Goal: Task Accomplishment & Management: Use online tool/utility

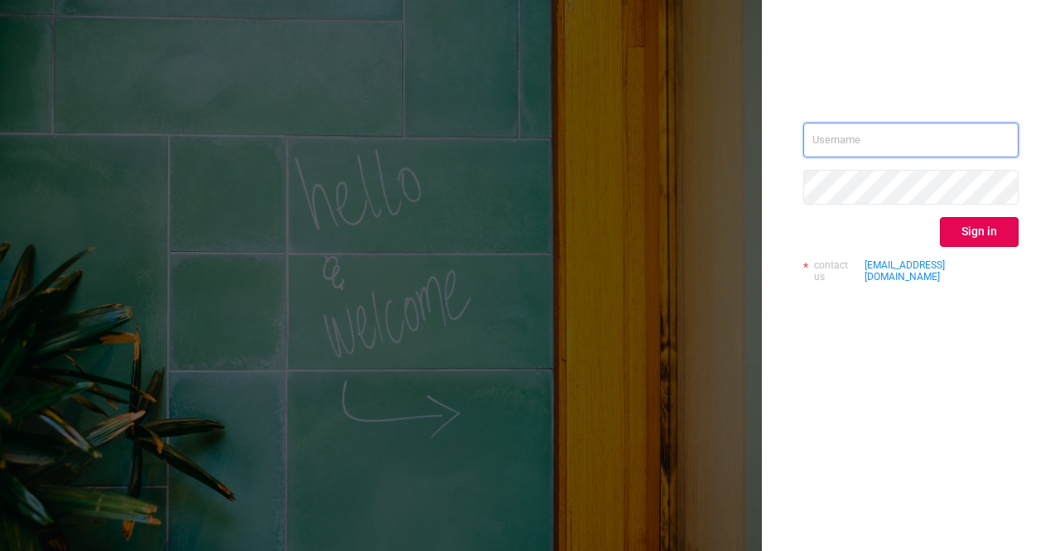
click at [883, 128] on input "text" at bounding box center [910, 140] width 215 height 35
type input "sheron@protected.media"
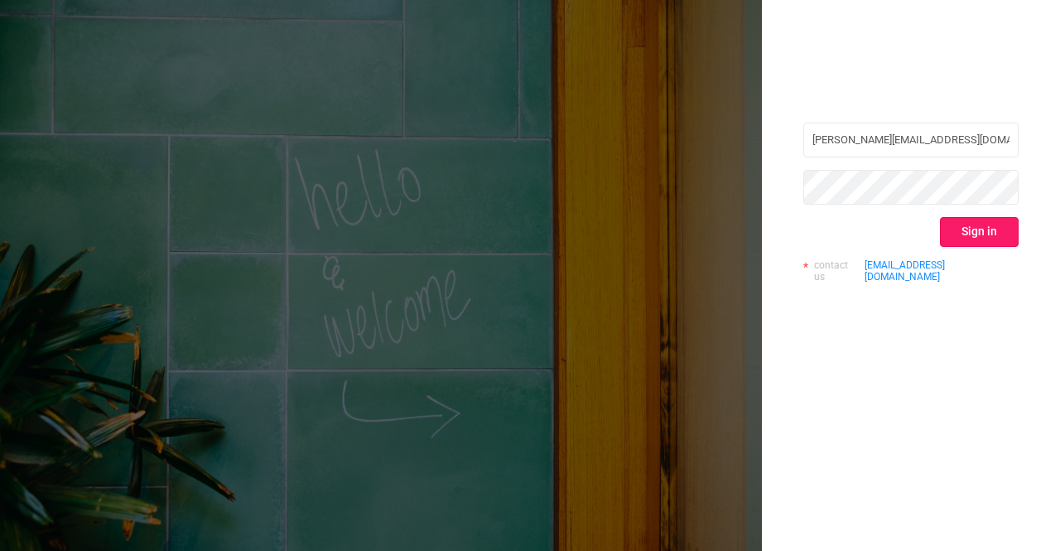
click at [971, 233] on button "Sign in" at bounding box center [979, 232] width 79 height 30
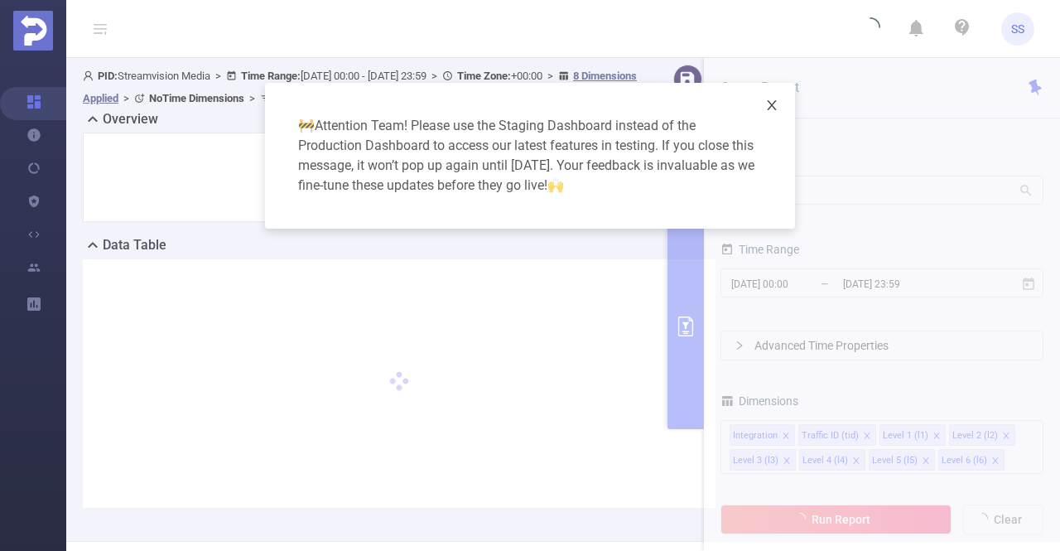
click at [773, 104] on icon "icon: close" at bounding box center [771, 105] width 9 height 10
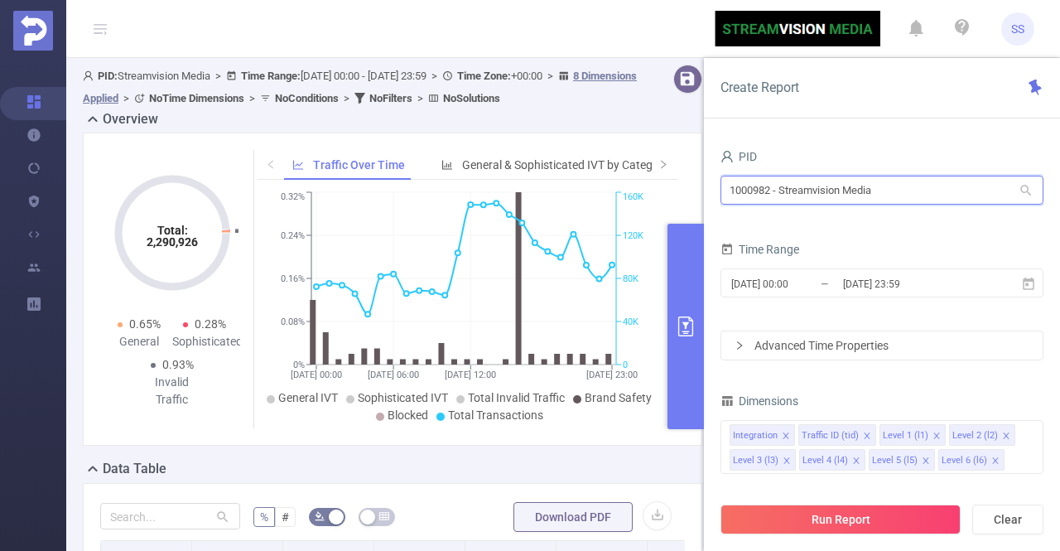
drag, startPoint x: 894, startPoint y: 187, endPoint x: 603, endPoint y: 210, distance: 292.3
type input "כ"
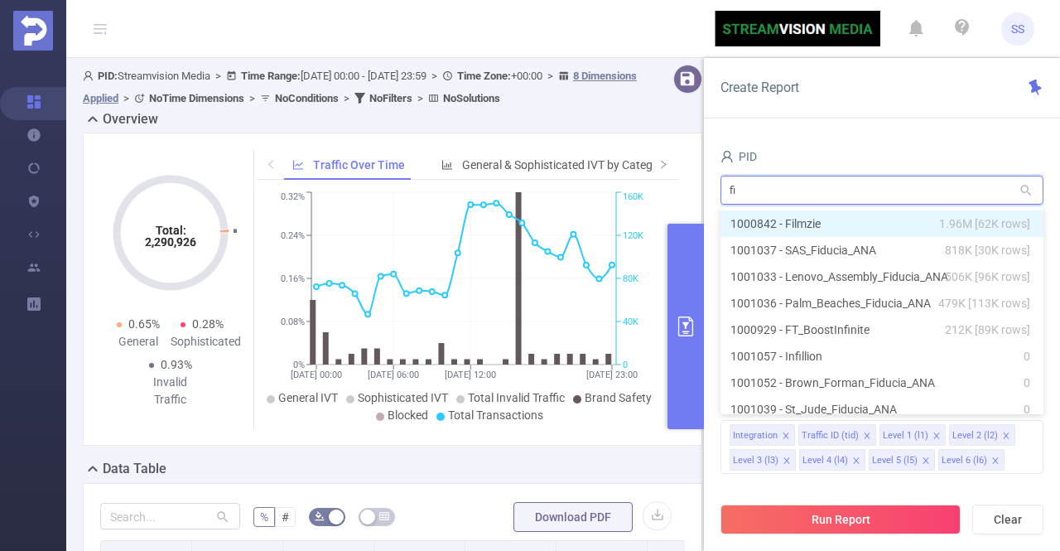
type input "fil"
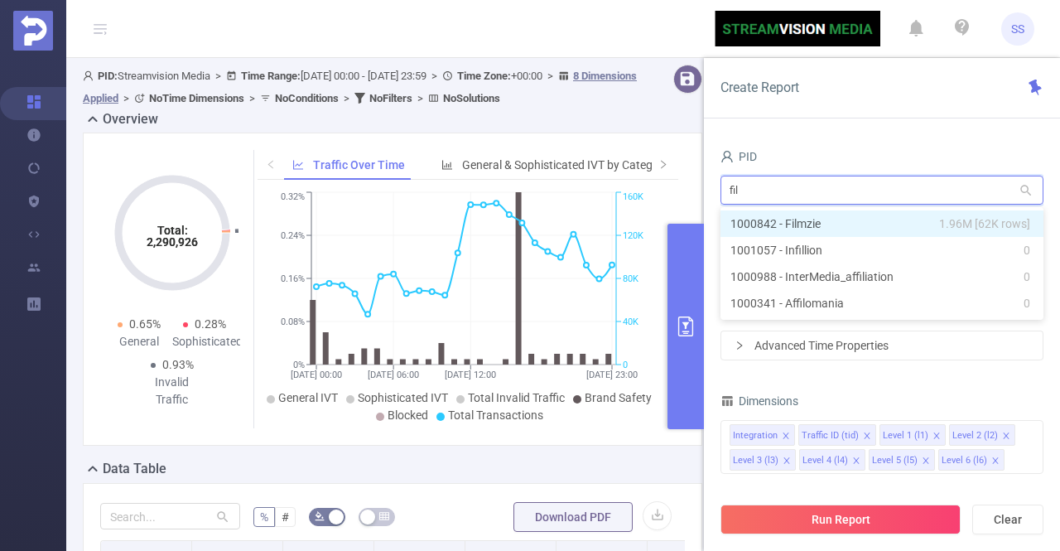
click at [782, 229] on li "1000842 - Filmzie 1.96M [62K rows]" at bounding box center [881, 223] width 323 height 26
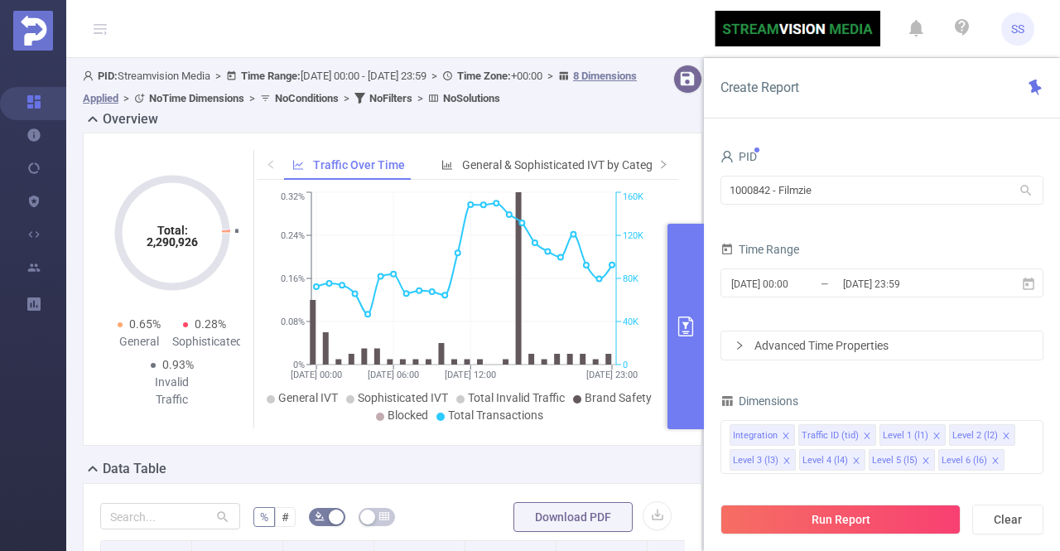
click at [860, 301] on div "2024-12-09 00:00 _ 2024-12-09 23:59" at bounding box center [881, 284] width 323 height 39
click at [863, 285] on input "2024-12-09 23:59" at bounding box center [908, 283] width 134 height 22
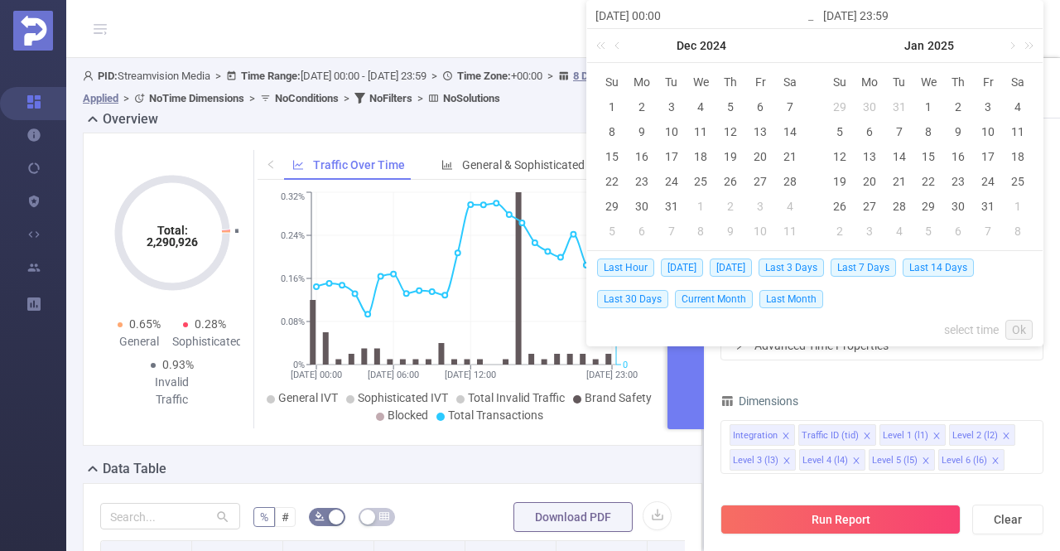
drag, startPoint x: 628, startPoint y: 292, endPoint x: 643, endPoint y: 301, distance: 17.1
click at [629, 292] on span "Last 30 Days" at bounding box center [632, 299] width 71 height 18
type input "[DATE] 00:00"
type input "2025-08-21 23:59"
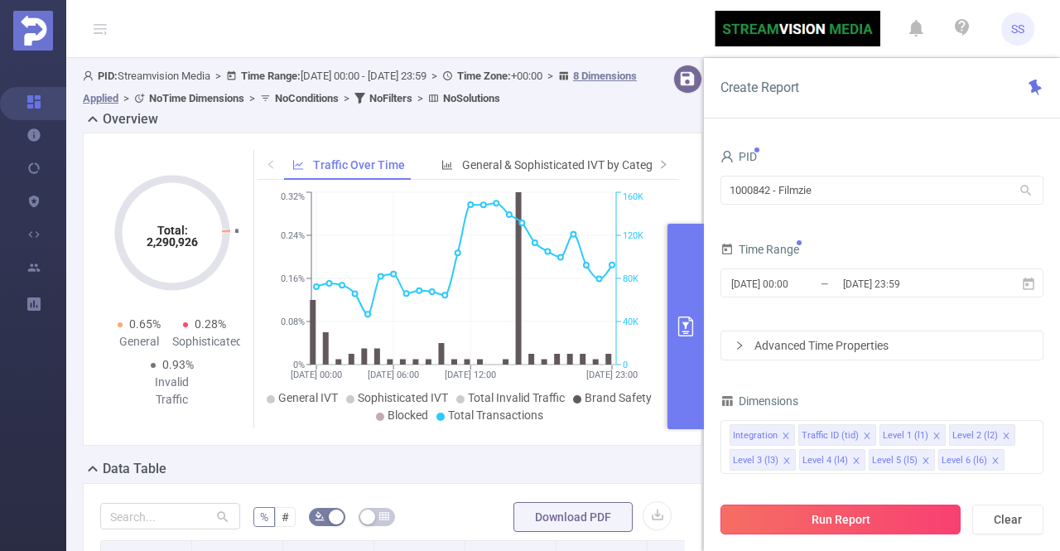
click at [876, 505] on button "Run Report" at bounding box center [840, 519] width 240 height 30
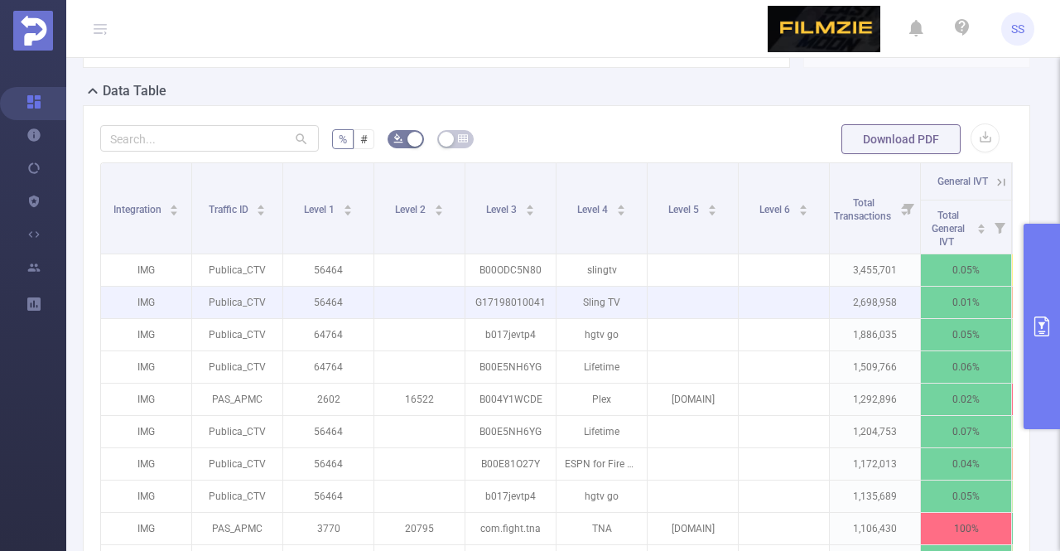
scroll to position [414, 0]
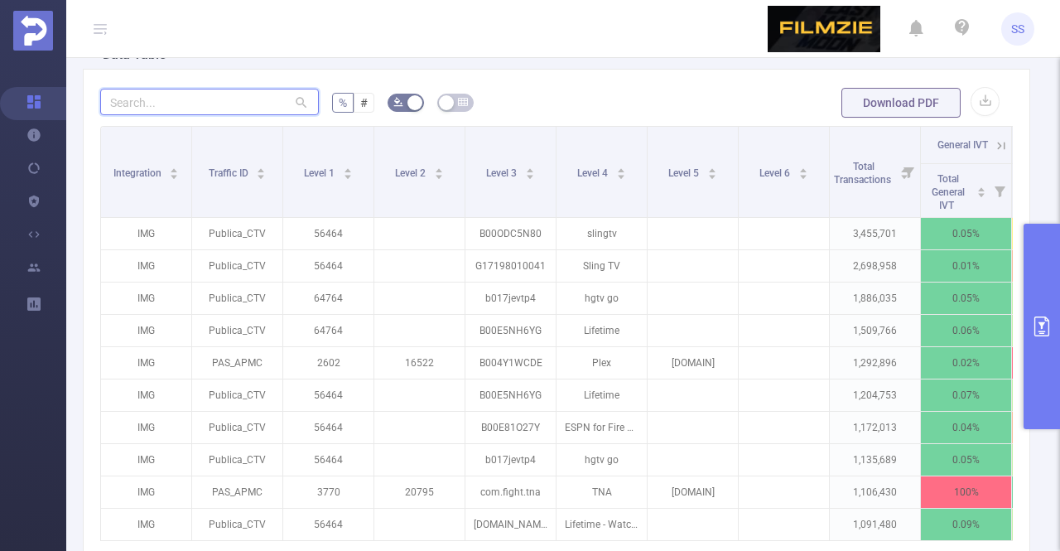
click at [208, 98] on input "text" at bounding box center [209, 102] width 219 height 26
paste input "gy_benefit media rtb dir ww usdc 30.07.25"
type input "gy_benefit media rtb dir ww usdc 30.07.25"
click at [205, 93] on input "text" at bounding box center [209, 102] width 219 height 26
paste input "45969894450"
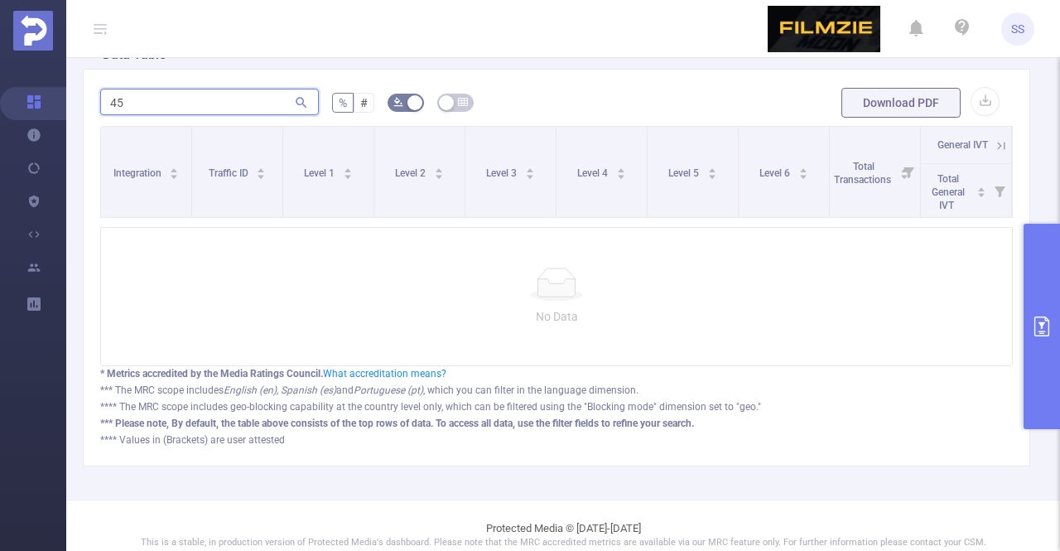
type input "4"
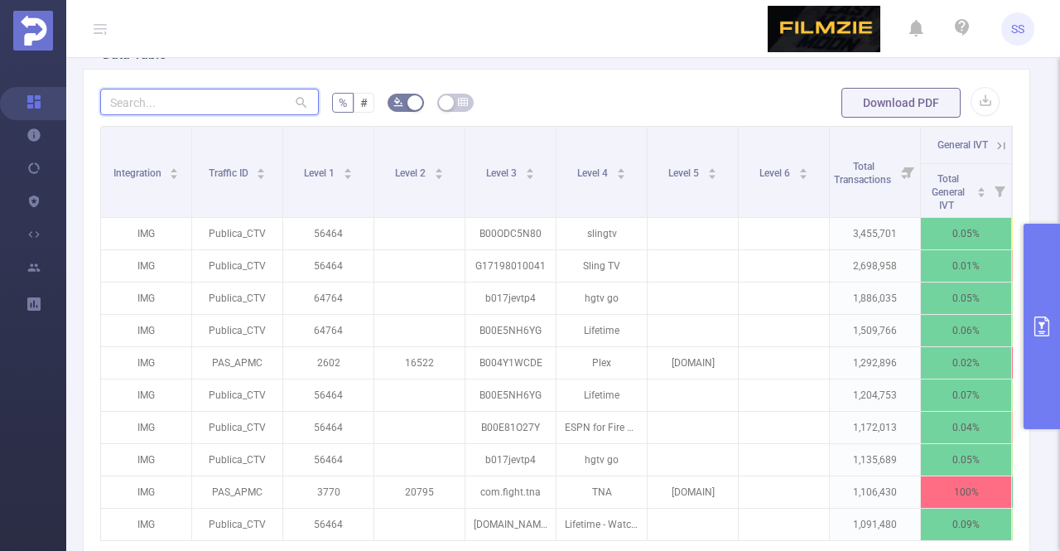
click at [189, 105] on input "text" at bounding box center [209, 102] width 219 height 26
paste input "pll_ctv_video"
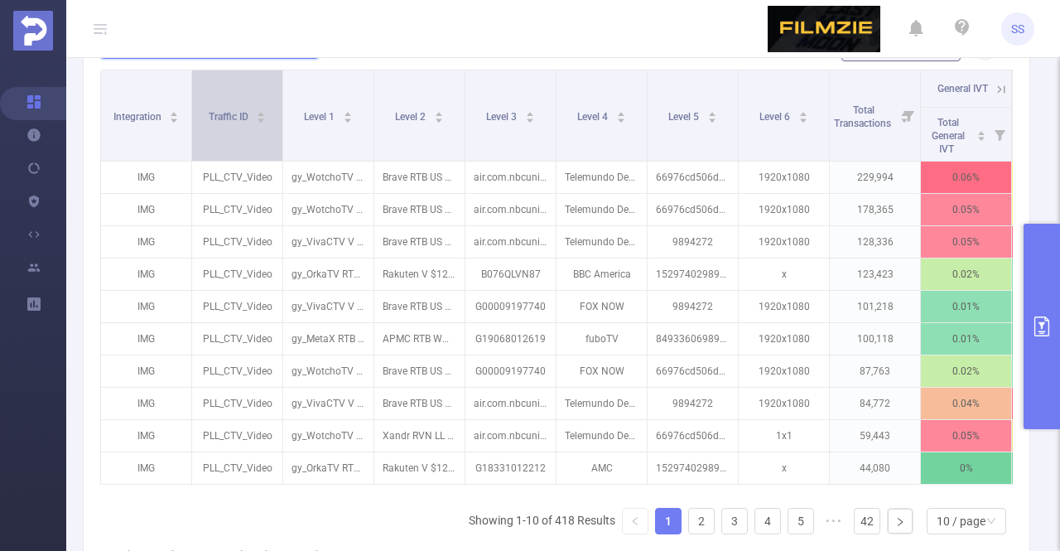
scroll to position [497, 0]
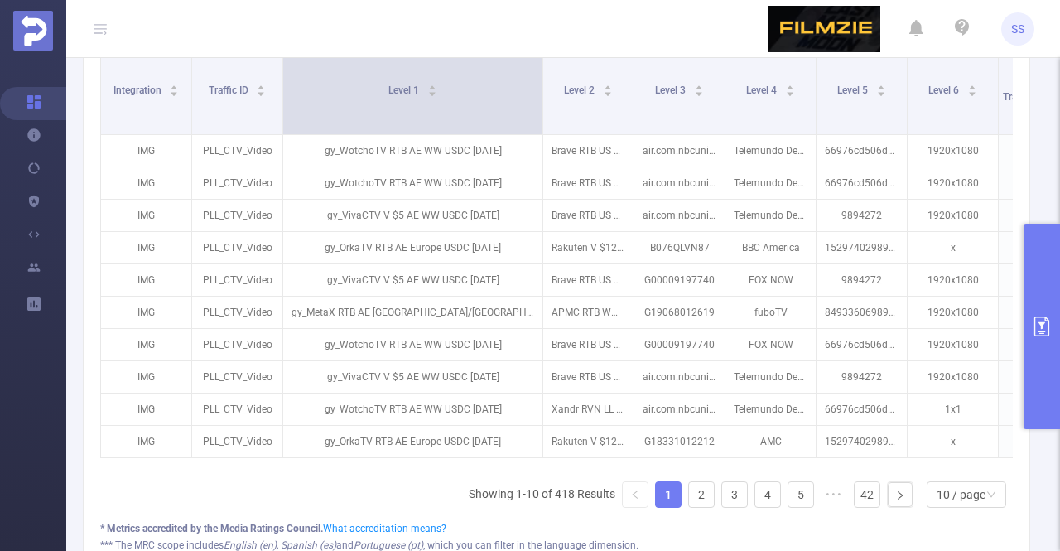
drag, startPoint x: 371, startPoint y: 118, endPoint x: 540, endPoint y: 122, distance: 169.0
click at [540, 122] on span at bounding box center [542, 89] width 8 height 90
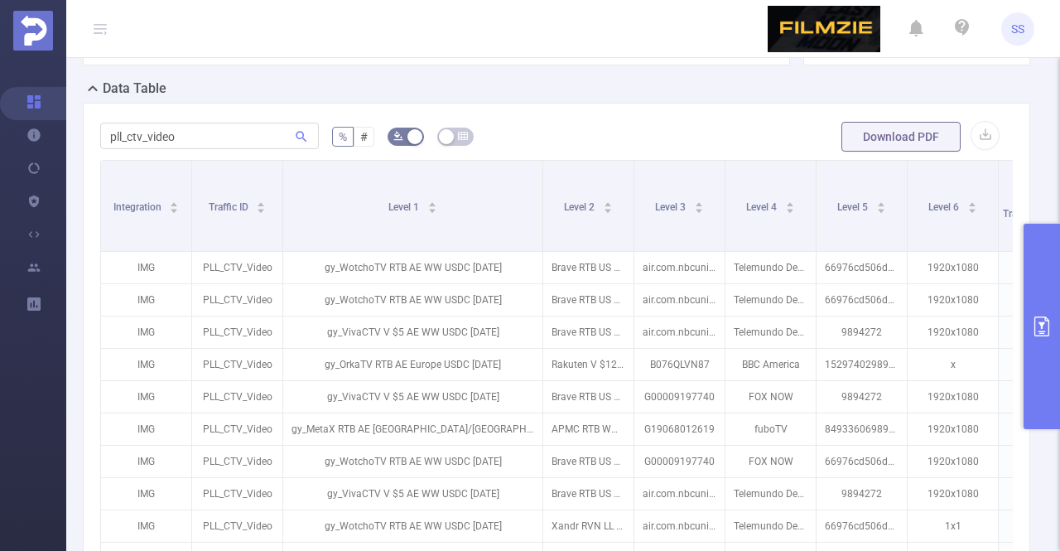
scroll to position [248, 0]
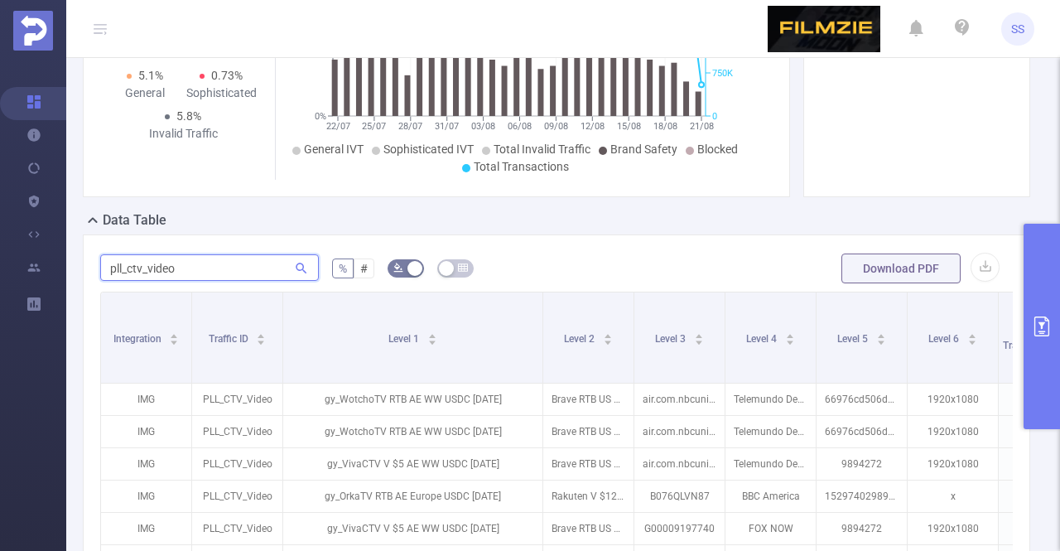
drag, startPoint x: 208, startPoint y: 267, endPoint x: 91, endPoint y: 261, distance: 116.9
click at [91, 267] on div "pll_ctv_video % # Download PDF Integration Traffic ID Level 1 Level 2 Level 3 L…" at bounding box center [556, 551] width 947 height 635
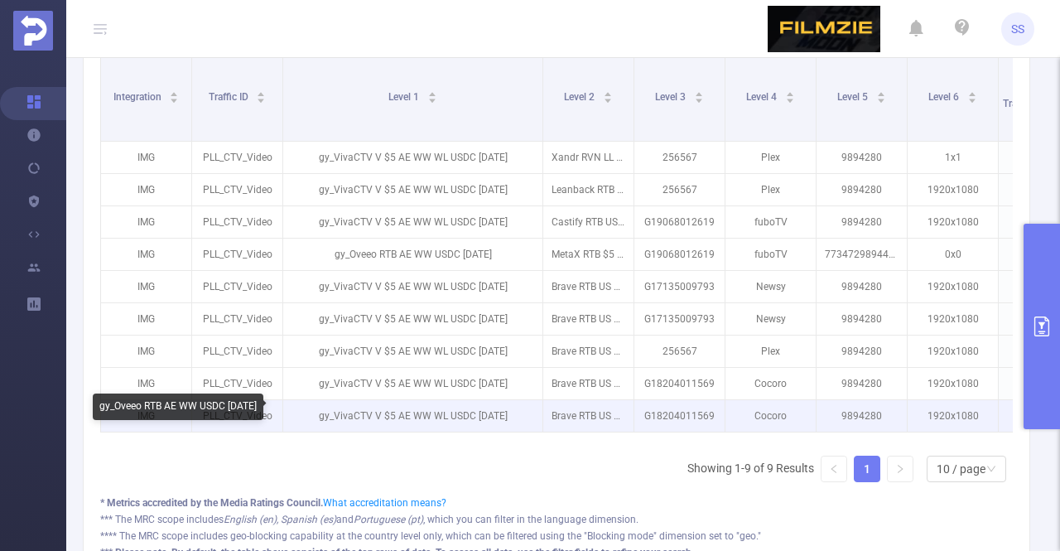
scroll to position [497, 0]
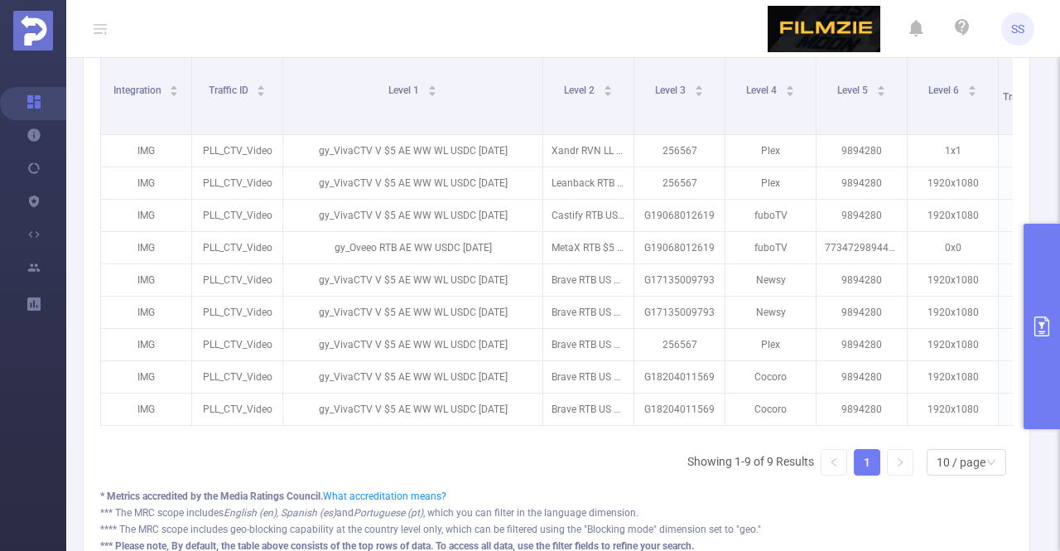
type input "30."
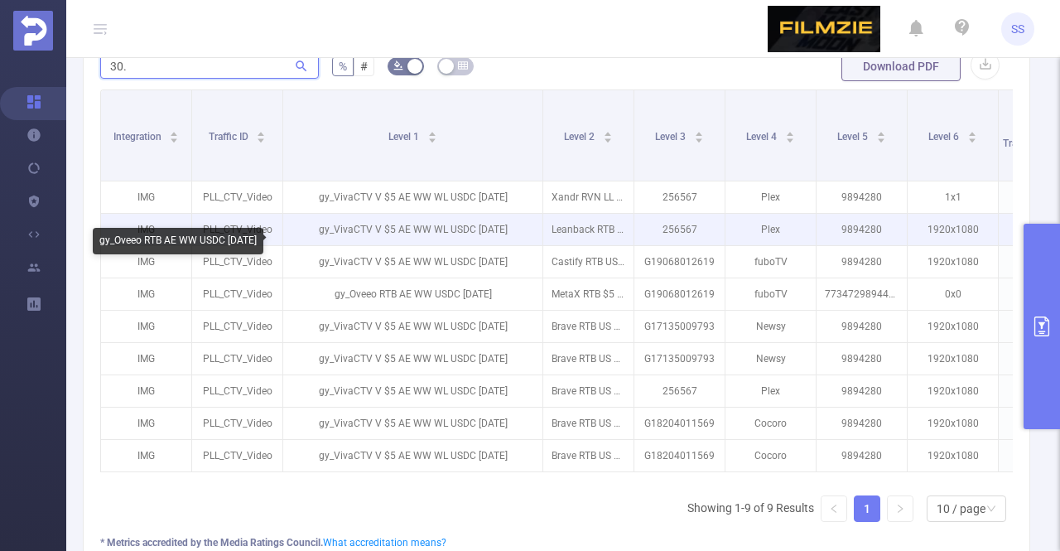
scroll to position [414, 0]
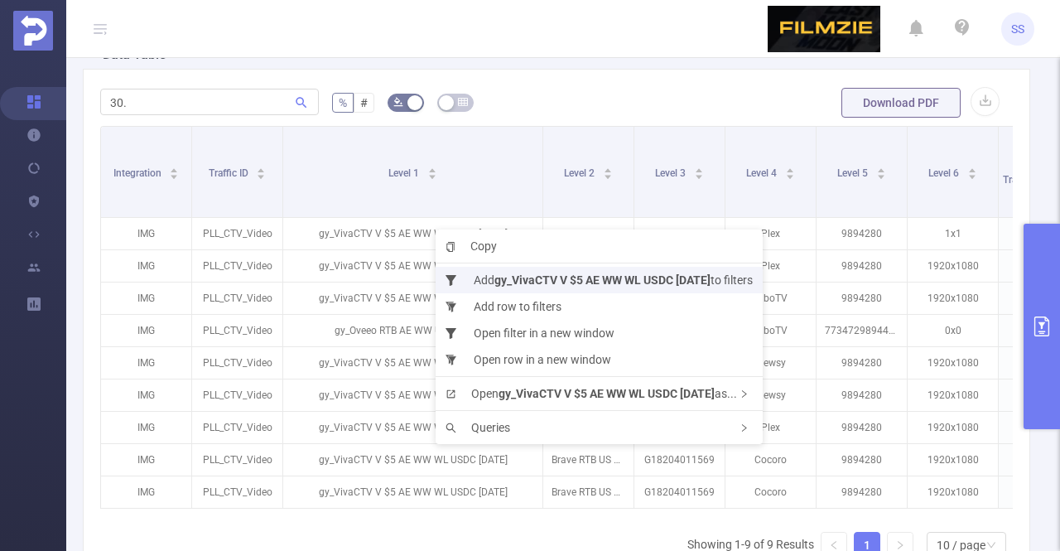
click at [523, 276] on b "gy_VivaCTV V $5 AE WW WL USDC 30.07.24" at bounding box center [602, 279] width 216 height 13
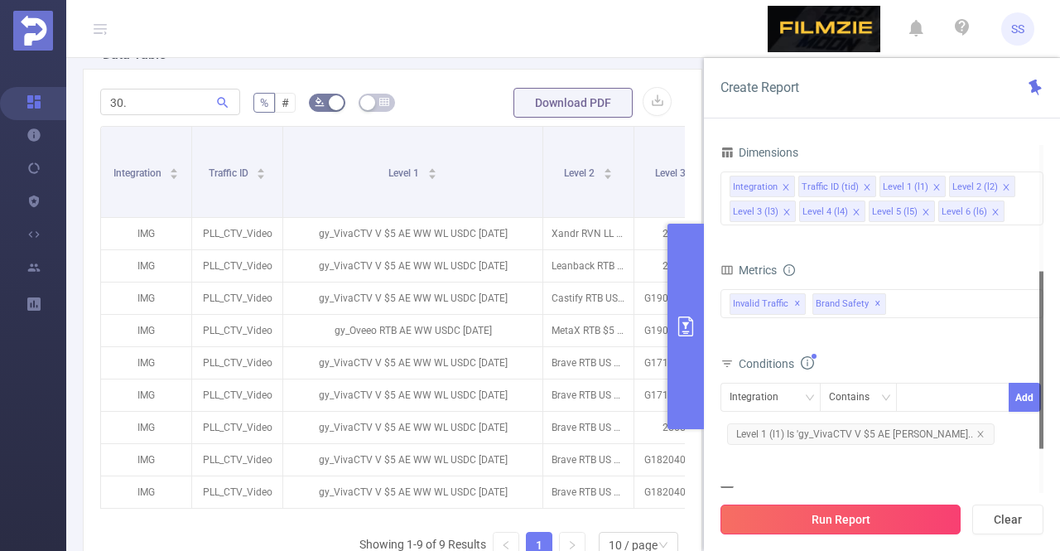
click at [831, 504] on button "Run Report" at bounding box center [840, 519] width 240 height 30
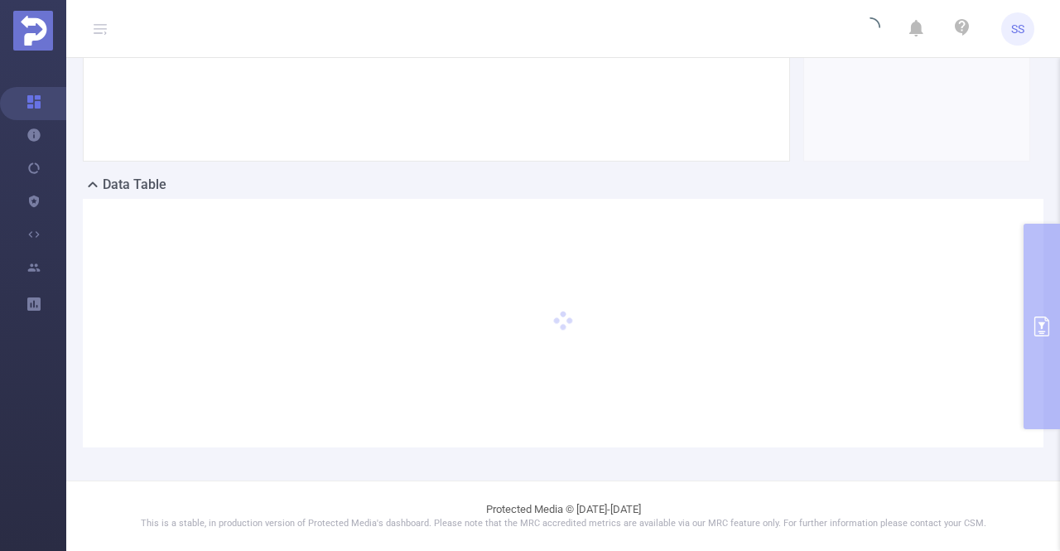
scroll to position [282, 0]
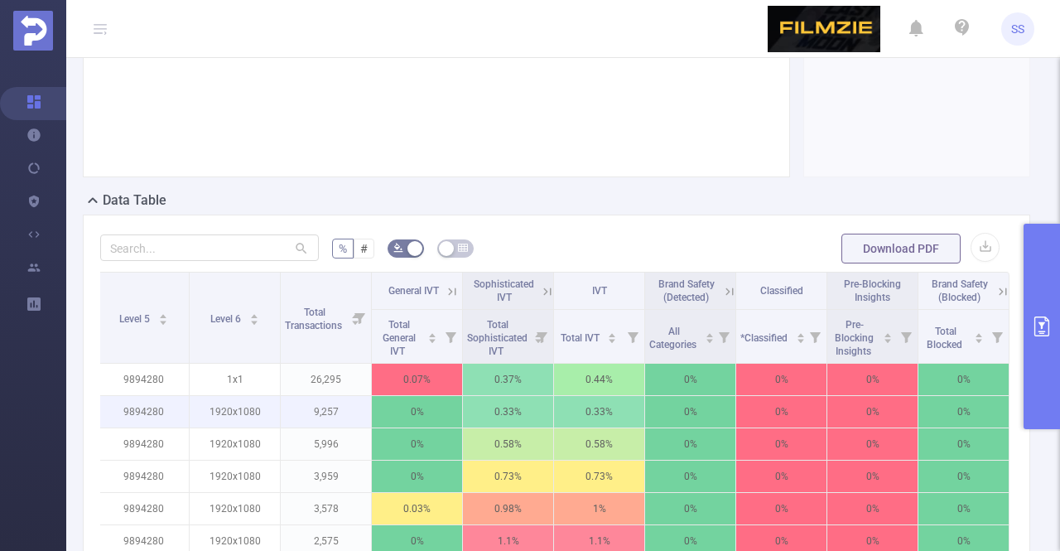
scroll to position [364, 0]
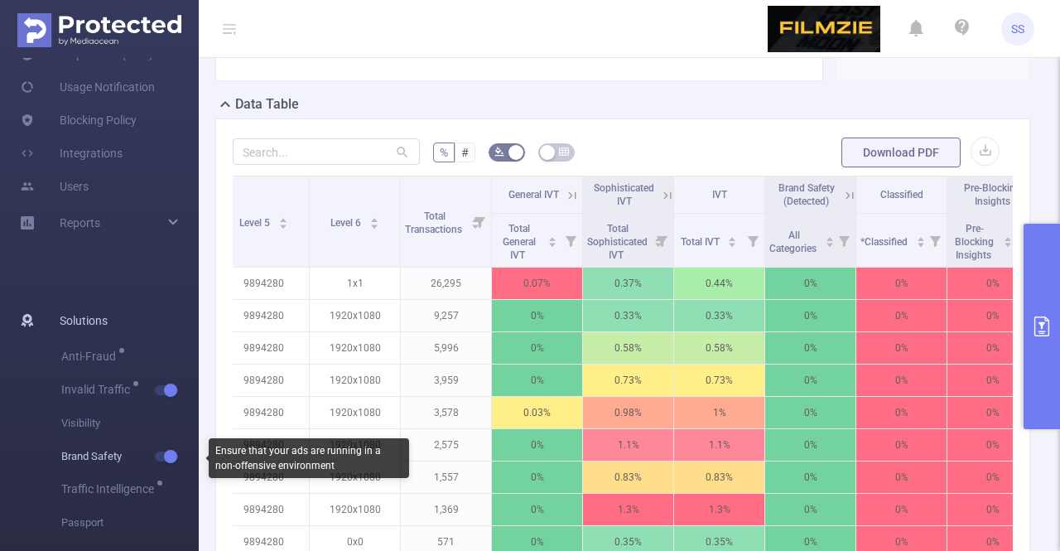
click at [158, 460] on span "button" at bounding box center [169, 456] width 22 height 8
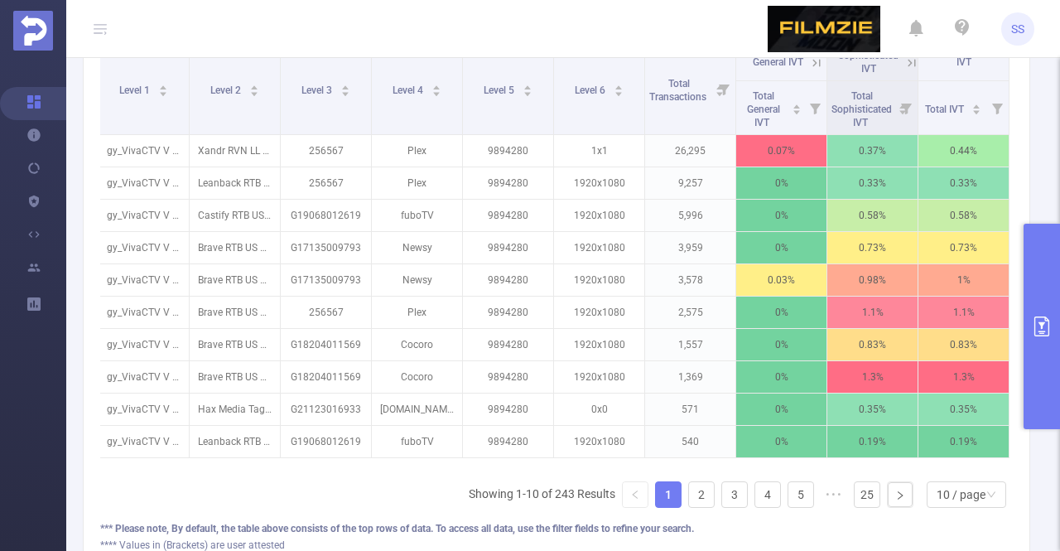
scroll to position [0, 0]
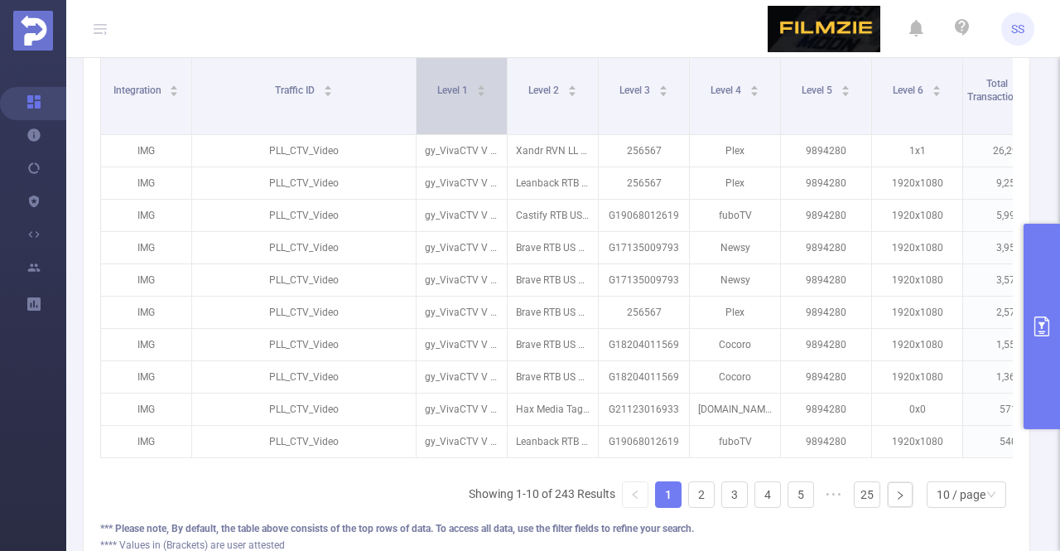
drag, startPoint x: 282, startPoint y: 108, endPoint x: 415, endPoint y: 112, distance: 133.4
click at [415, 112] on span at bounding box center [416, 89] width 8 height 90
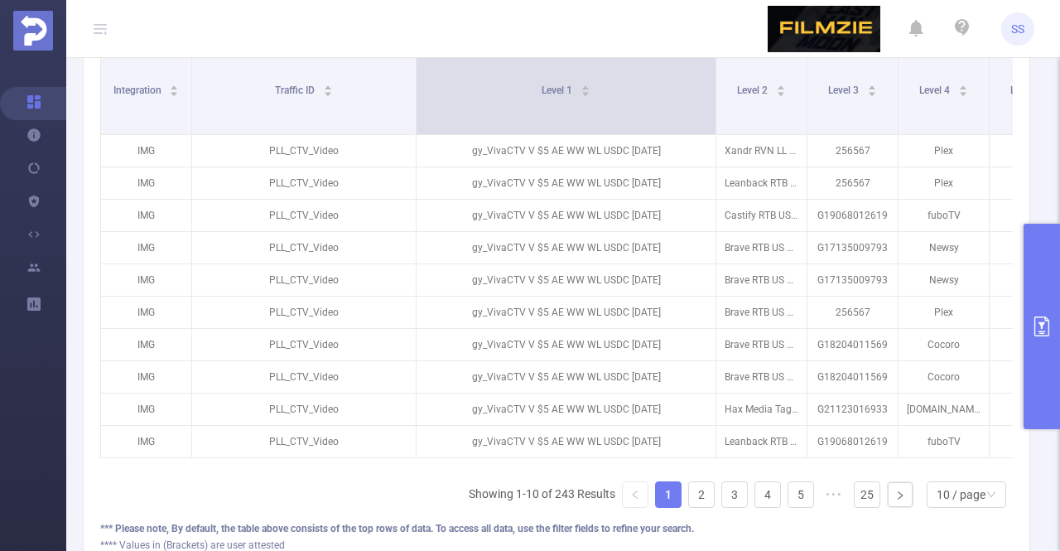
drag, startPoint x: 503, startPoint y: 97, endPoint x: 712, endPoint y: 96, distance: 208.7
click at [712, 96] on span at bounding box center [715, 89] width 8 height 90
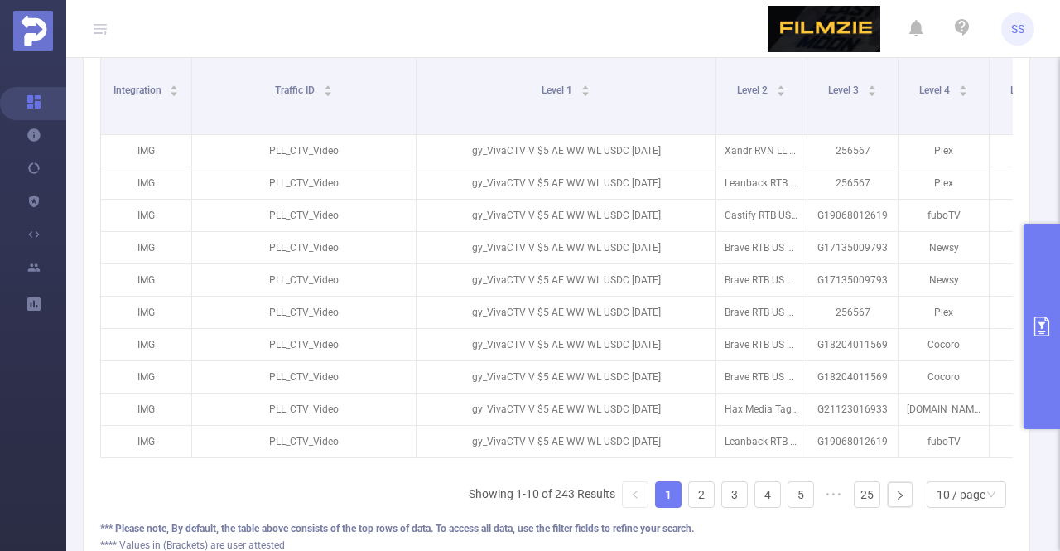
click at [1035, 314] on button "primary" at bounding box center [1041, 326] width 36 height 205
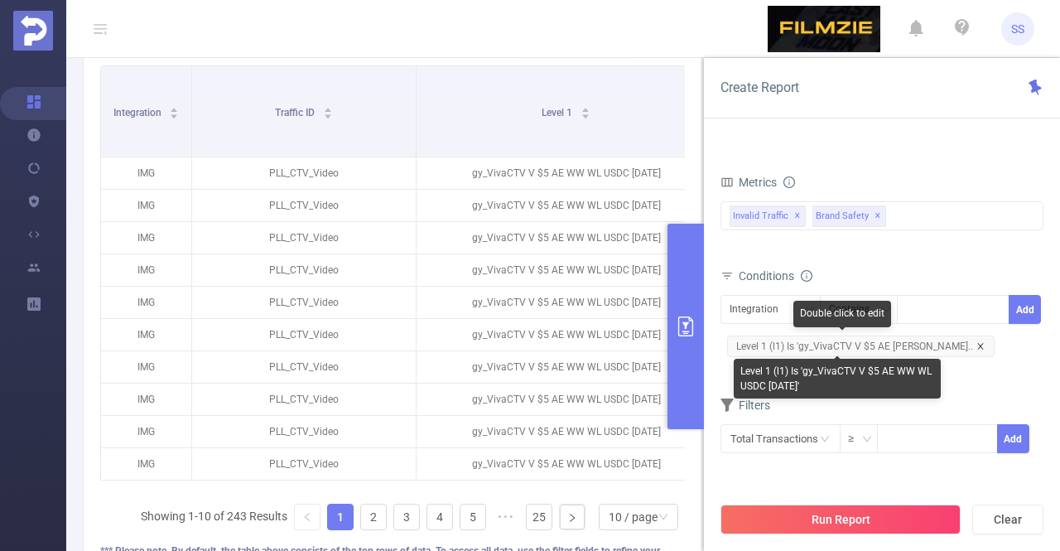
click at [976, 342] on icon "icon: close" at bounding box center [980, 346] width 8 height 8
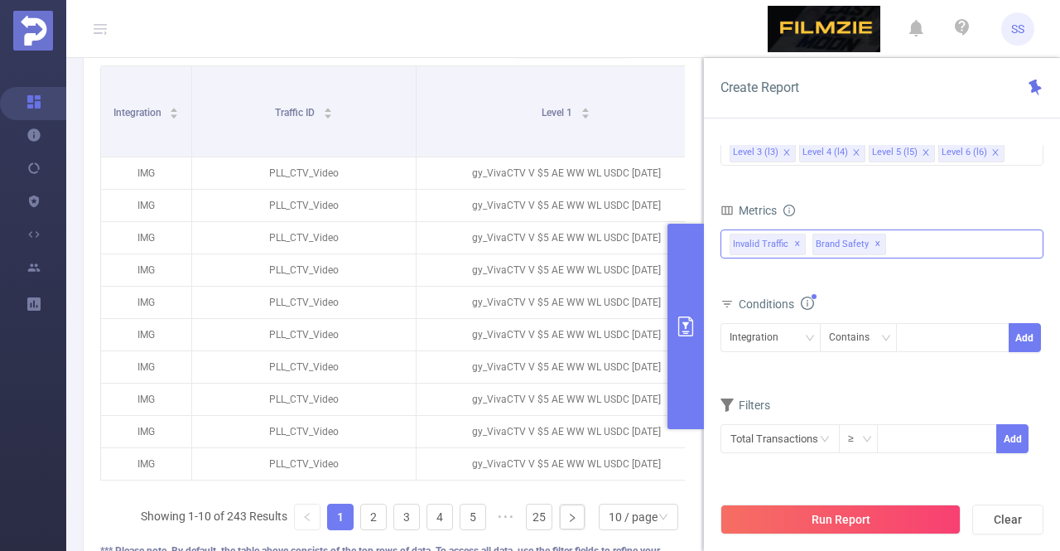
click at [874, 243] on span "✕" at bounding box center [877, 244] width 7 height 20
click at [831, 514] on button "Run Report" at bounding box center [840, 519] width 240 height 30
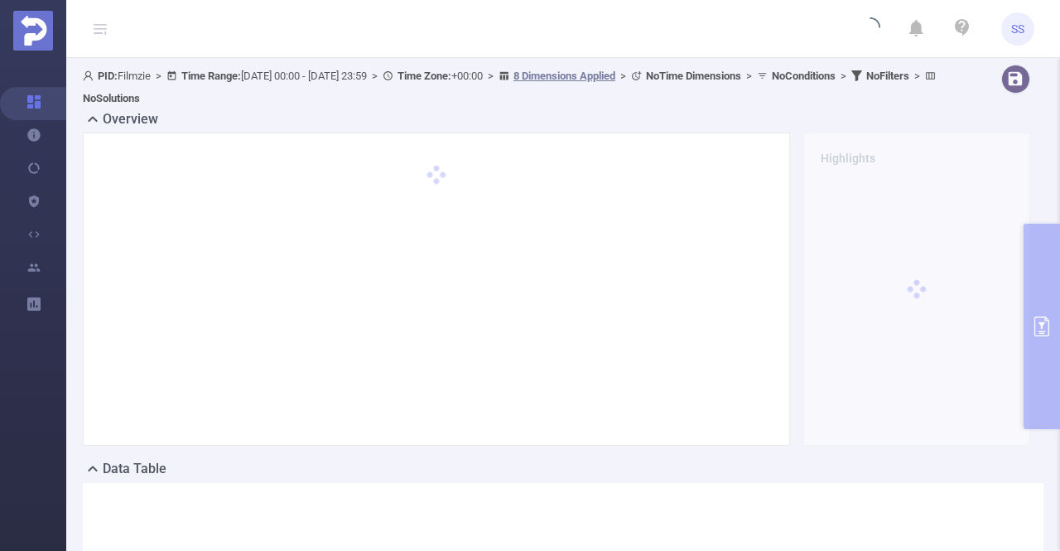
scroll to position [248, 0]
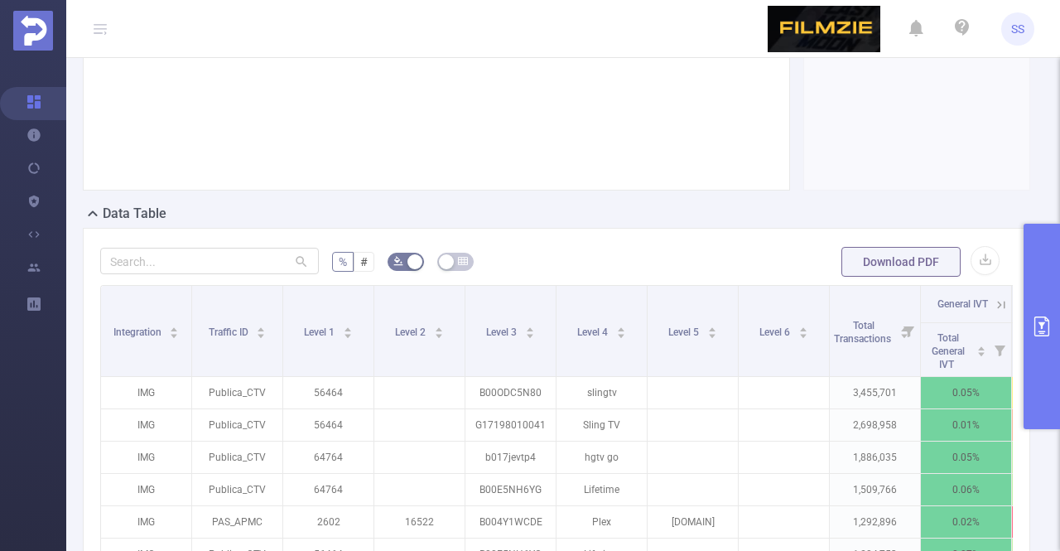
scroll to position [248, 0]
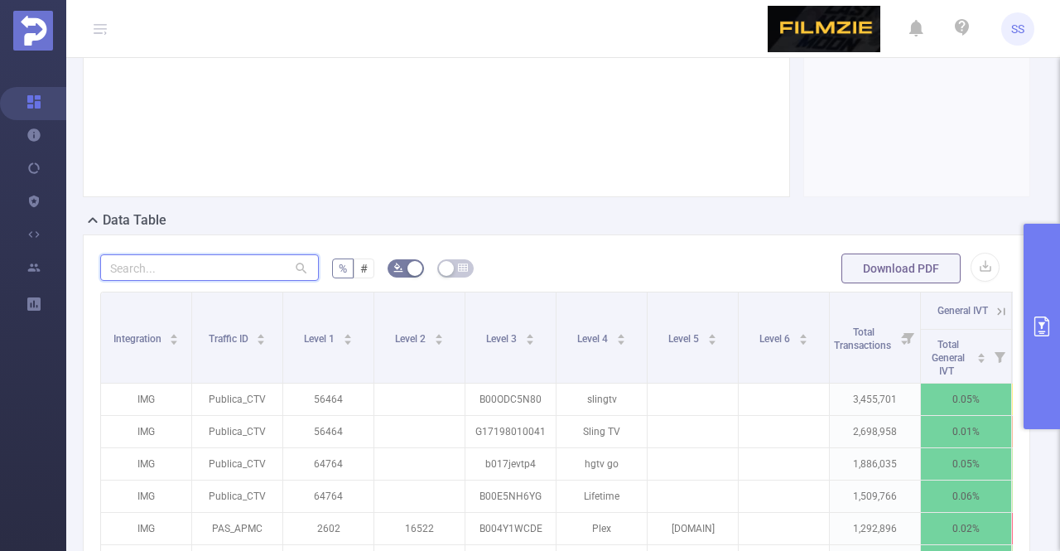
click at [192, 267] on input "text" at bounding box center [209, 267] width 219 height 26
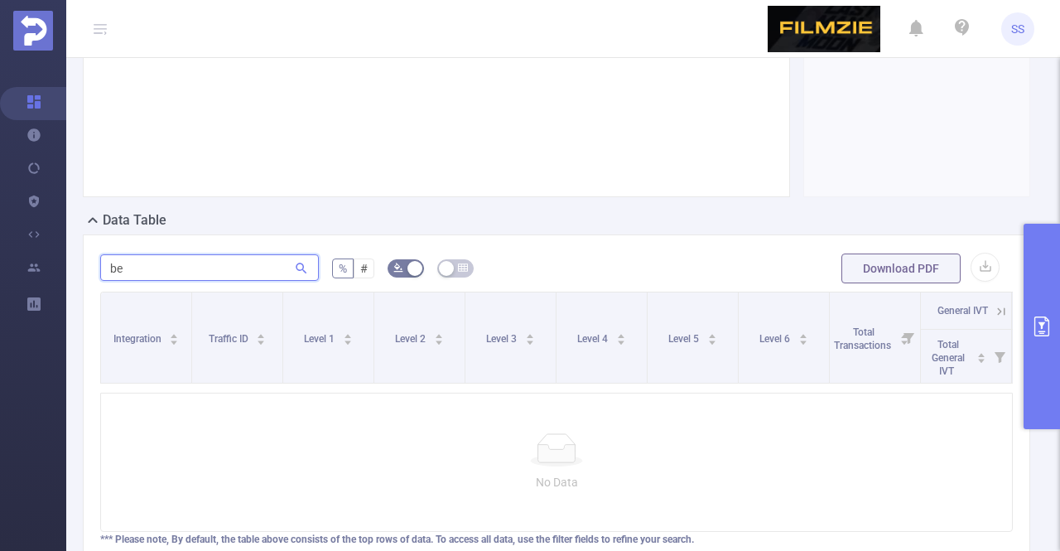
type input "b"
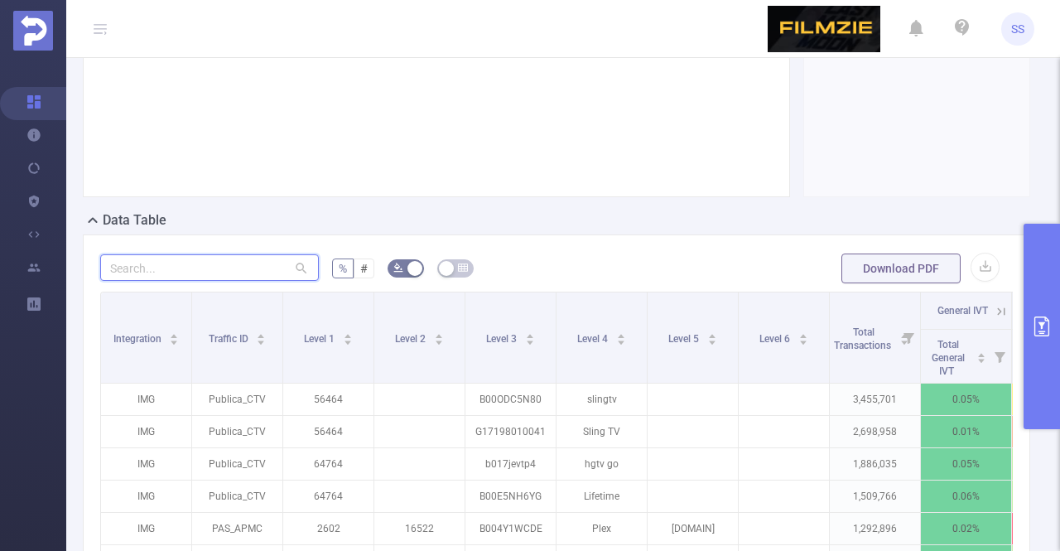
type input "b"
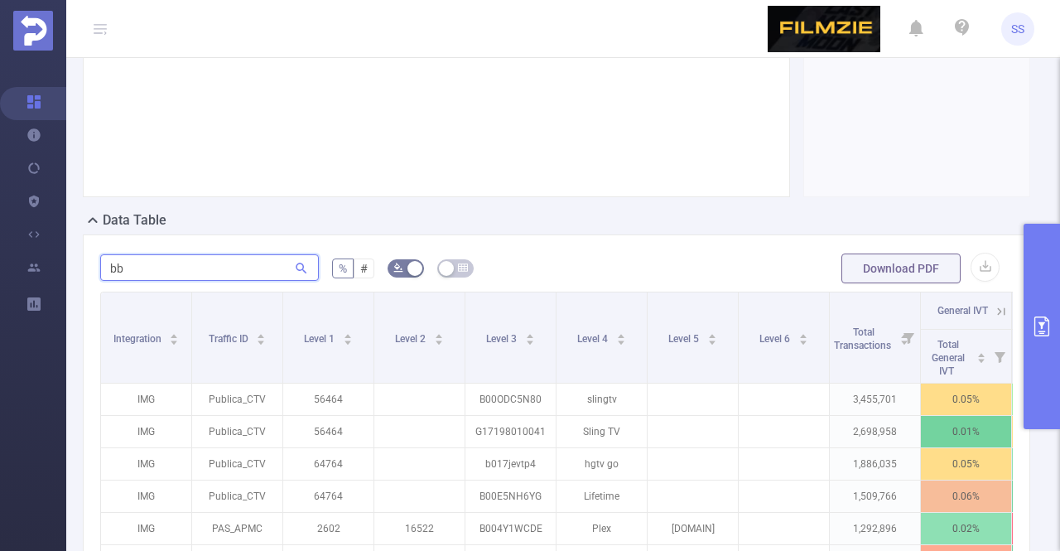
type input "b"
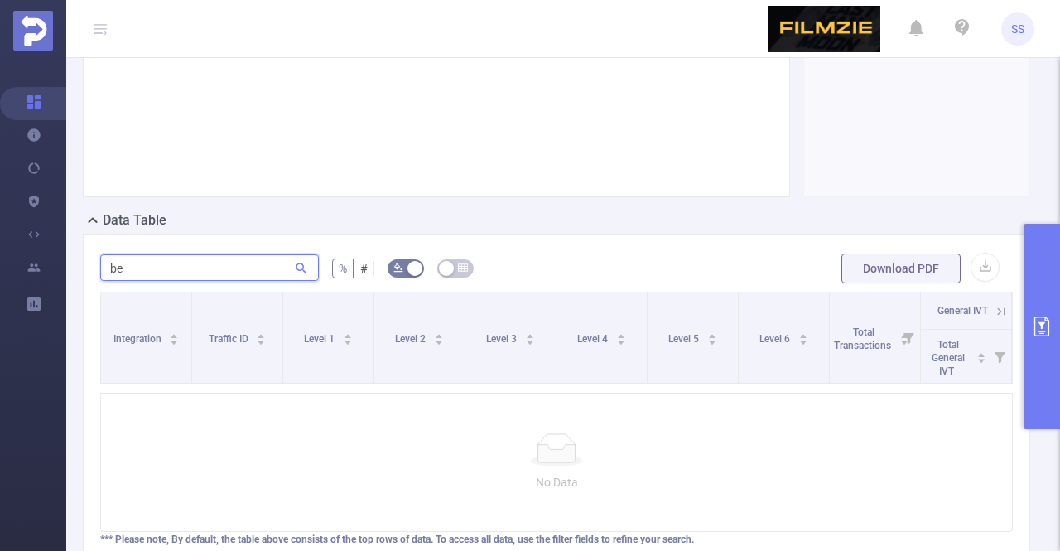
type input "b"
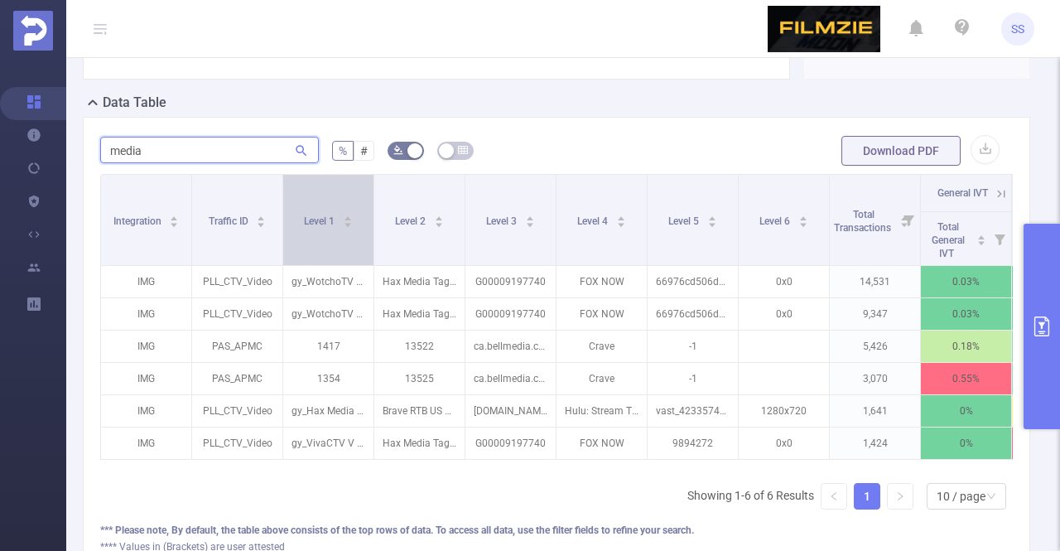
scroll to position [414, 0]
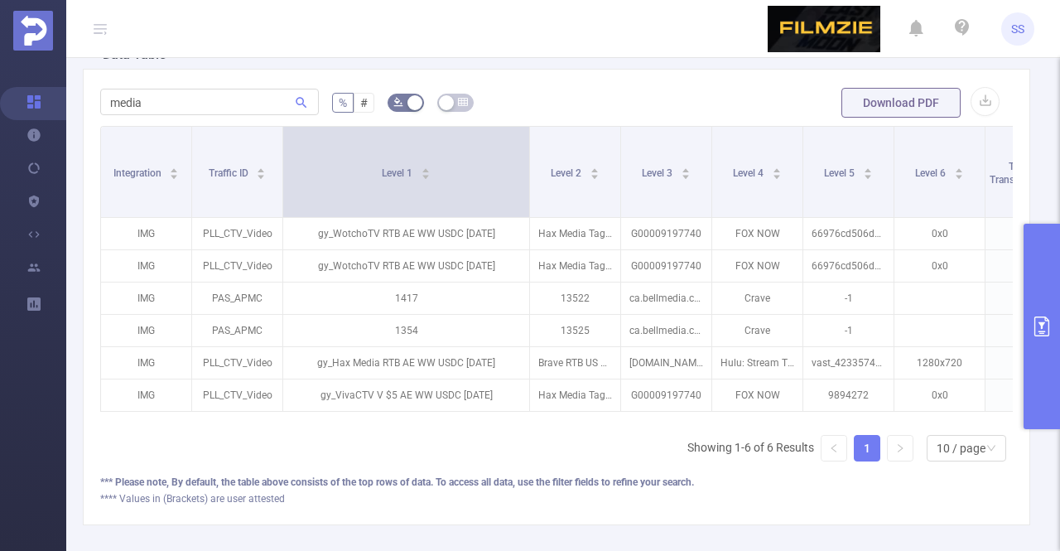
drag, startPoint x: 369, startPoint y: 197, endPoint x: 525, endPoint y: 201, distance: 155.7
click at [525, 201] on span at bounding box center [529, 172] width 8 height 90
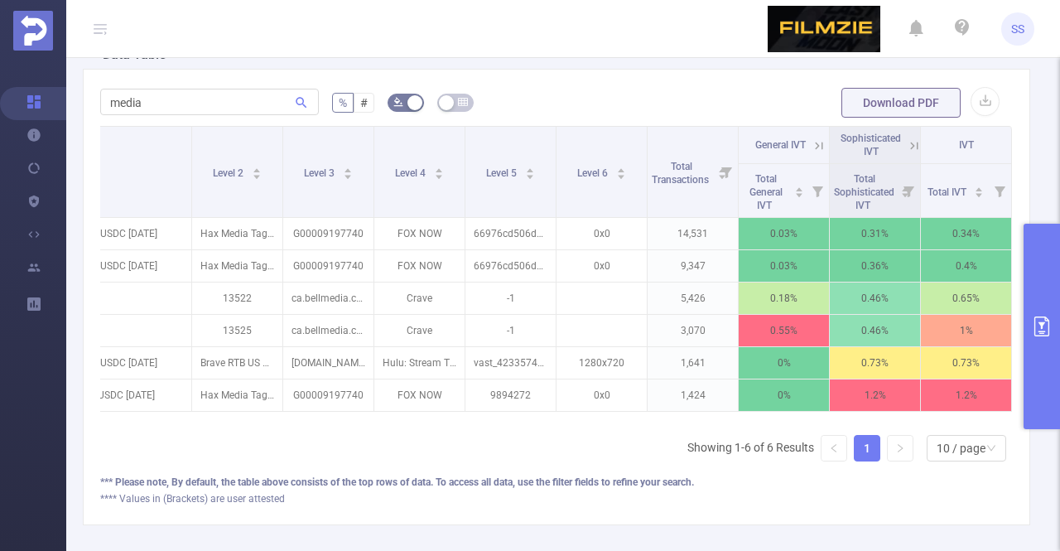
scroll to position [0, 353]
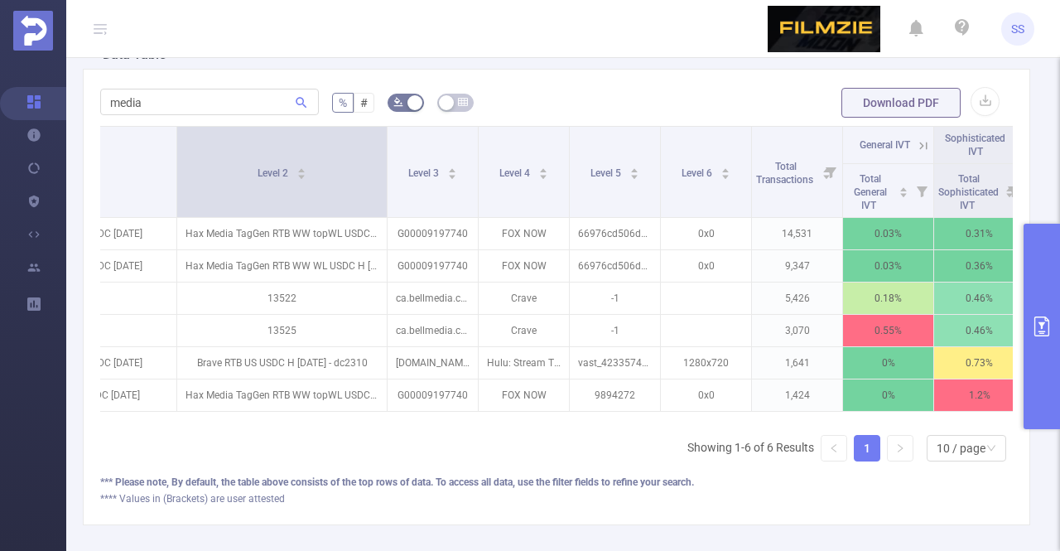
drag, startPoint x: 263, startPoint y: 164, endPoint x: 383, endPoint y: 182, distance: 120.6
click at [383, 182] on span at bounding box center [387, 172] width 8 height 90
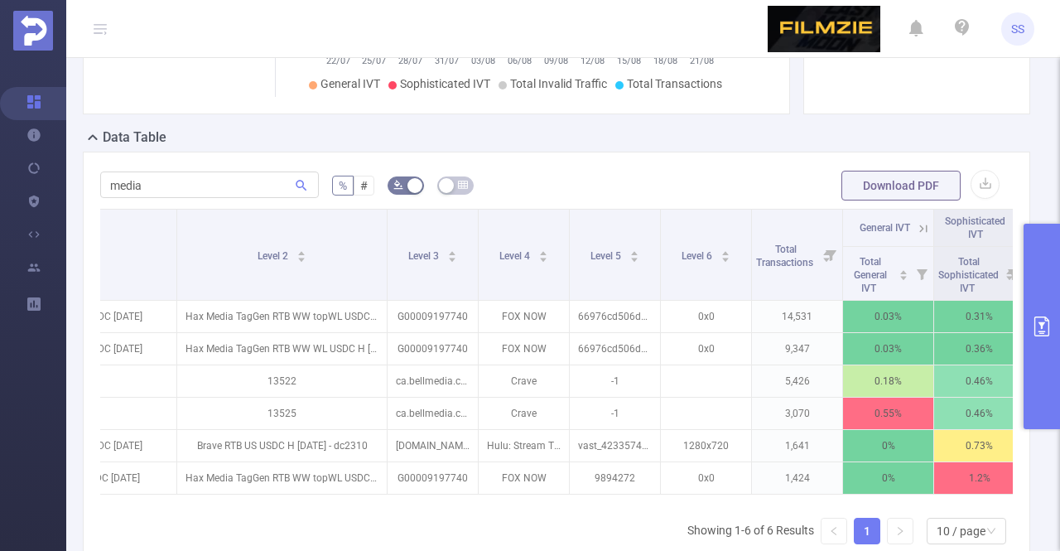
scroll to position [0, 0]
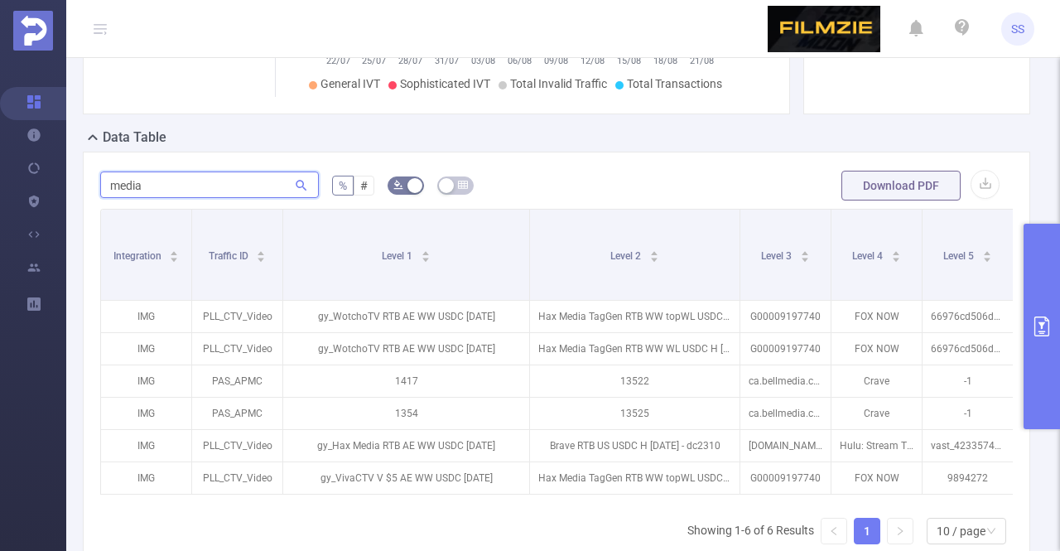
click at [142, 181] on input "media" at bounding box center [209, 184] width 219 height 26
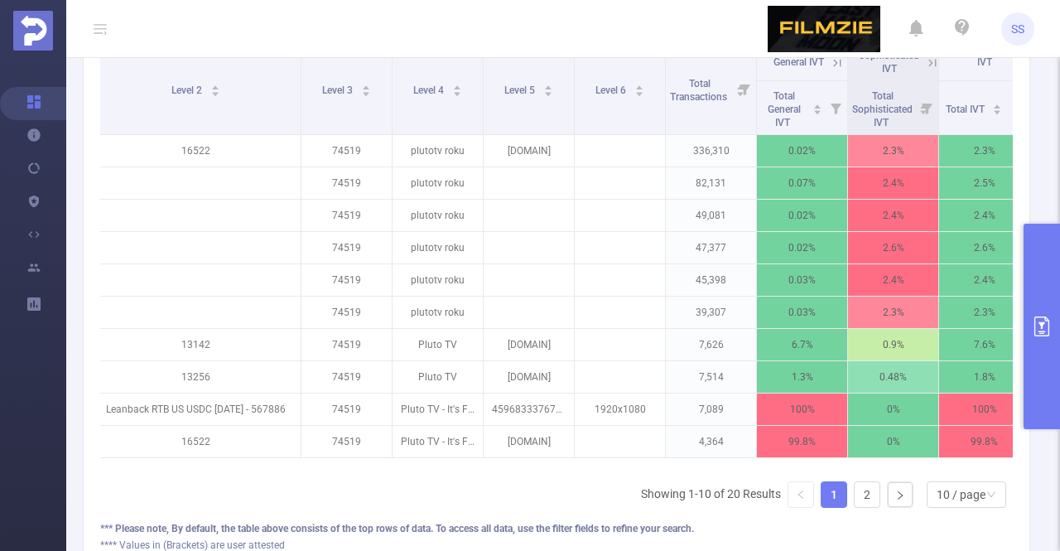
scroll to position [0, 472]
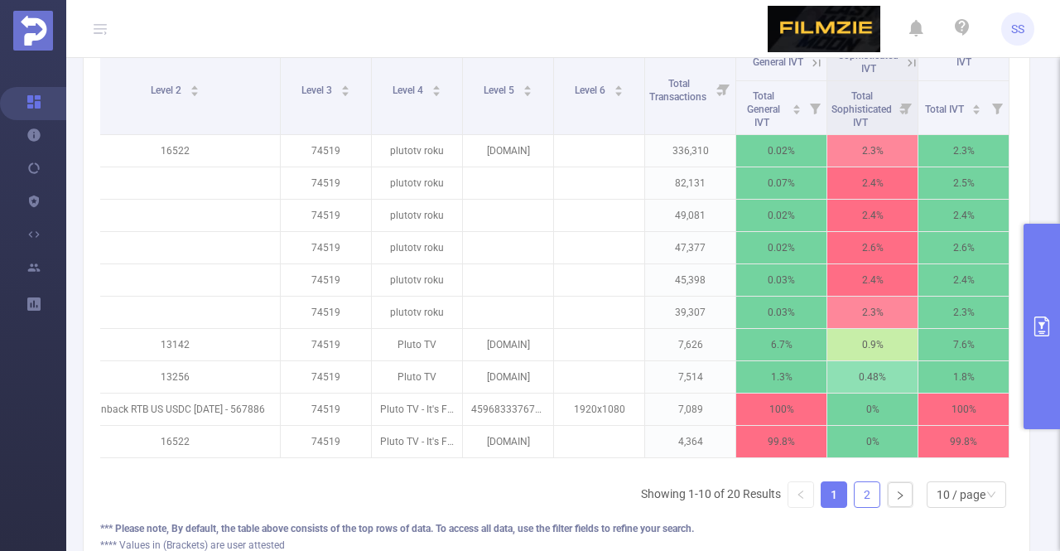
type input "74519"
click at [858, 502] on link "2" at bounding box center [867, 494] width 25 height 25
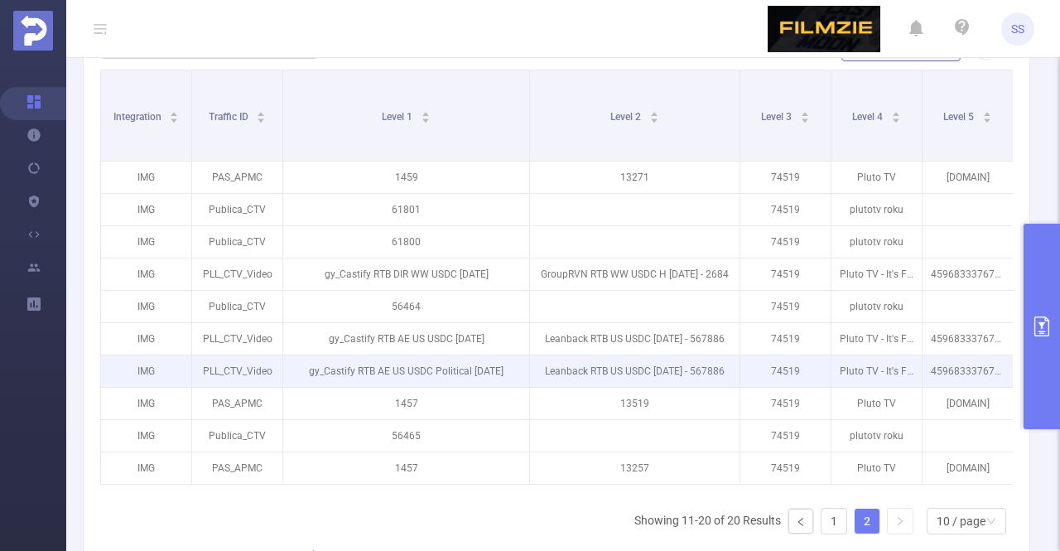
scroll to position [497, 0]
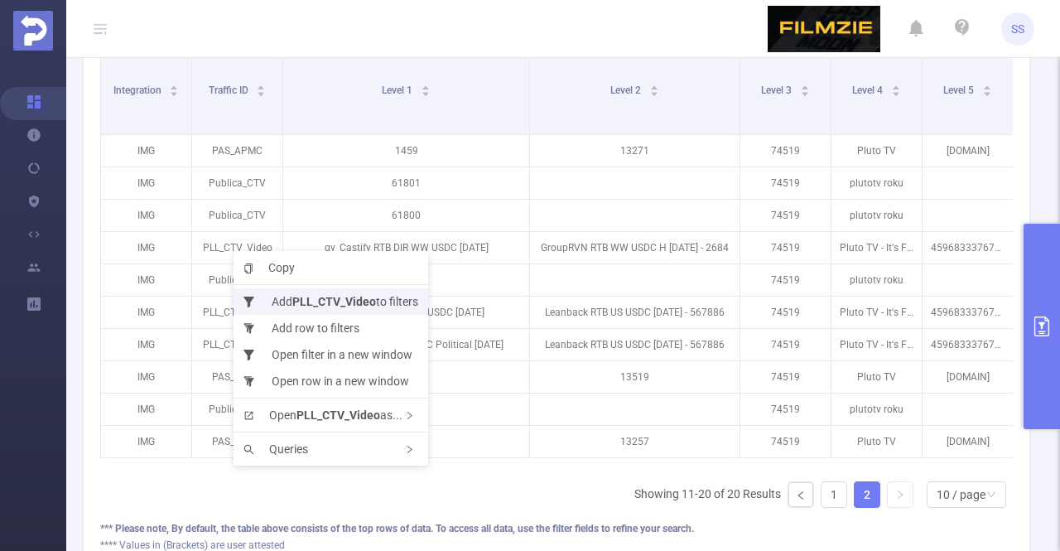
click at [400, 302] on li "Add PLL_CTV_Video to filters" at bounding box center [331, 301] width 195 height 26
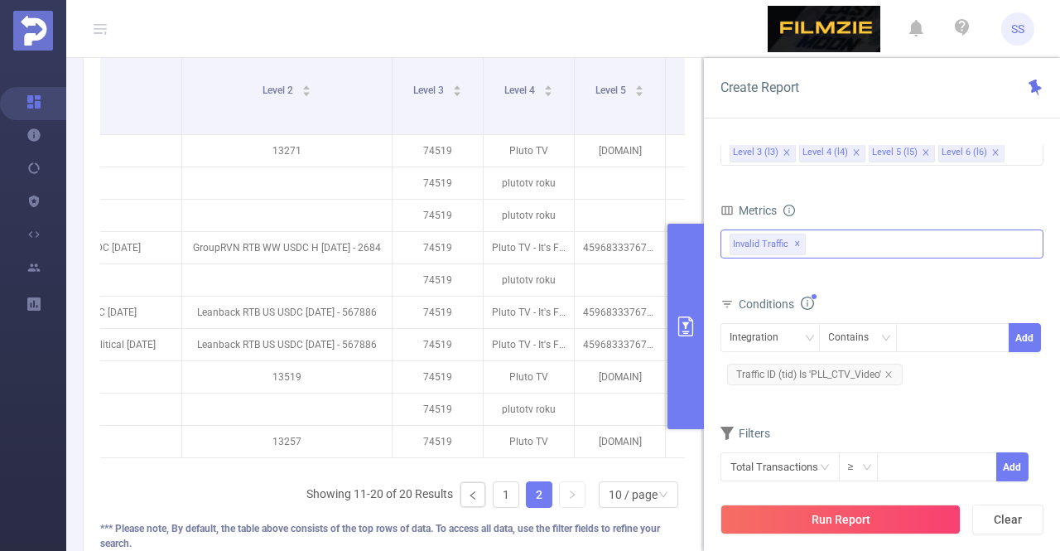
scroll to position [0, 374]
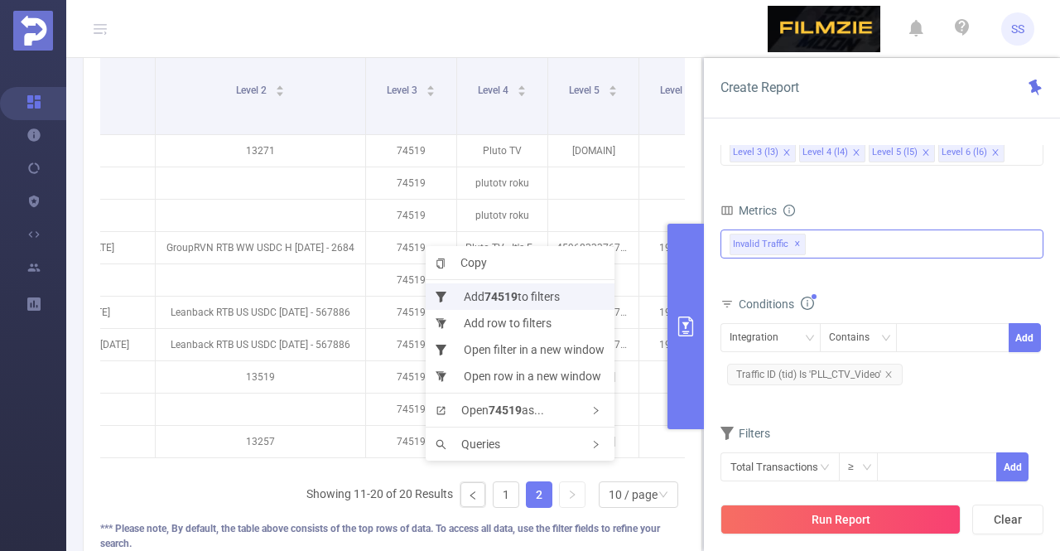
click at [497, 292] on b "74519" at bounding box center [500, 296] width 33 height 13
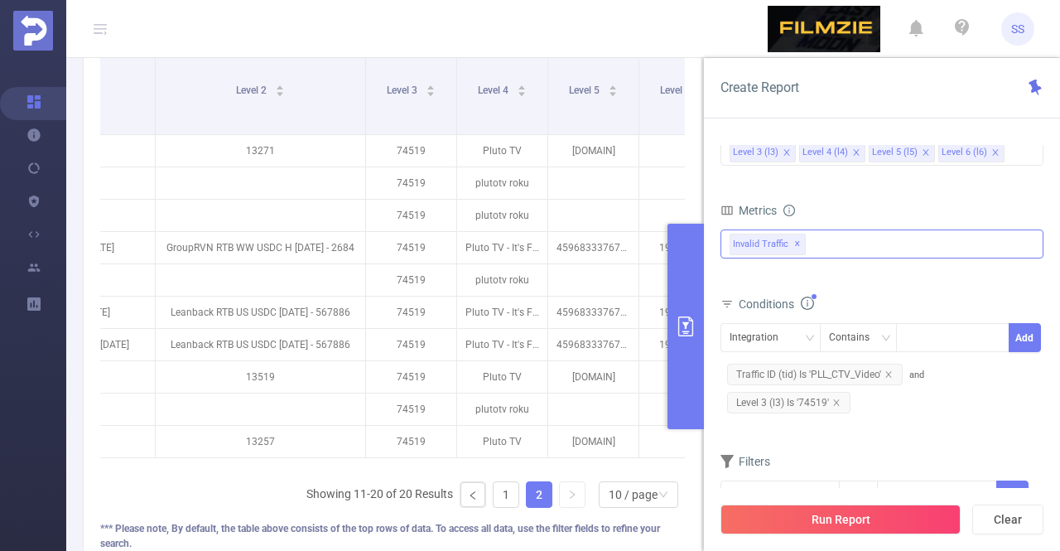
click at [864, 512] on button "Run Report" at bounding box center [840, 519] width 240 height 30
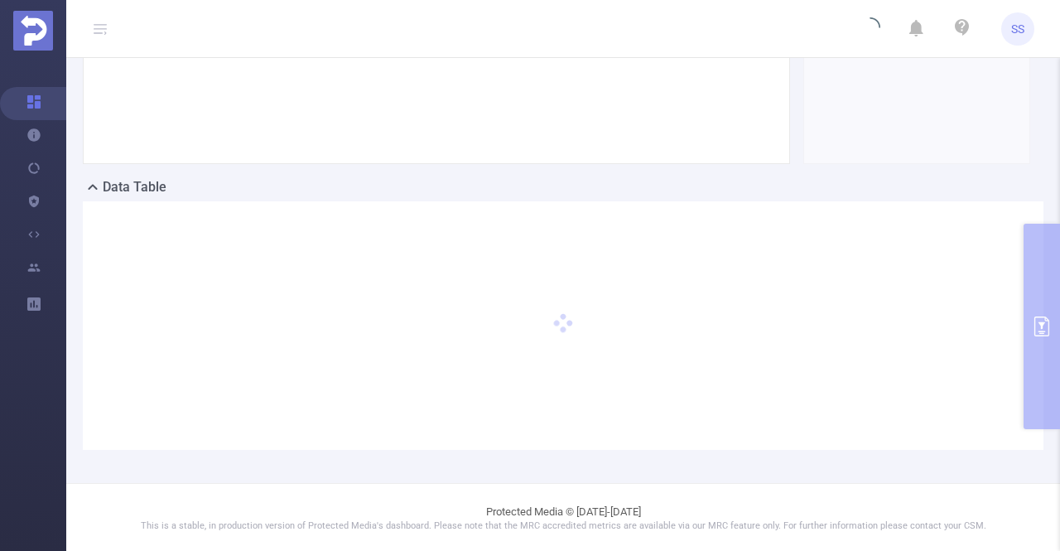
scroll to position [33, 0]
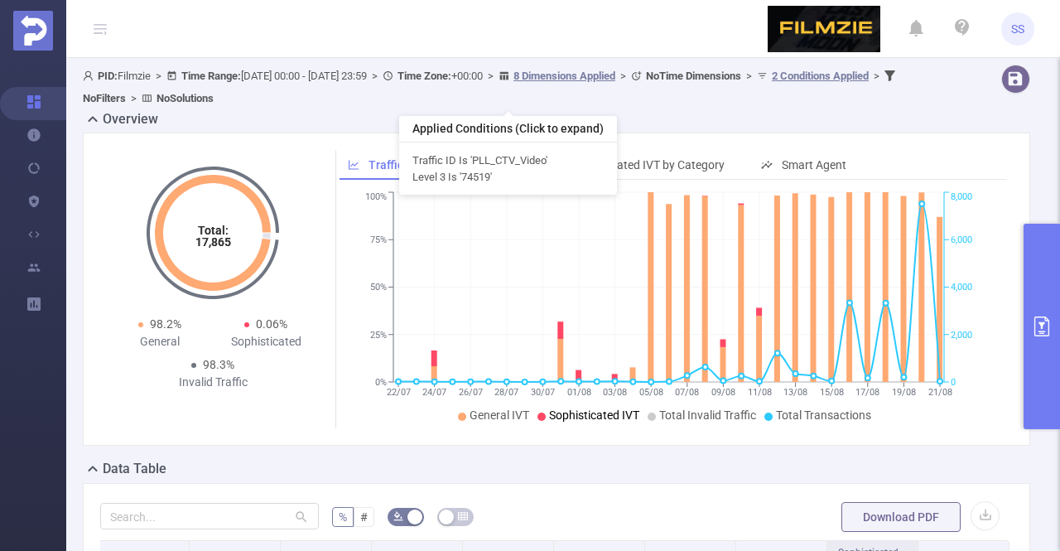
click at [772, 82] on u "2 Conditions Applied" at bounding box center [820, 76] width 97 height 12
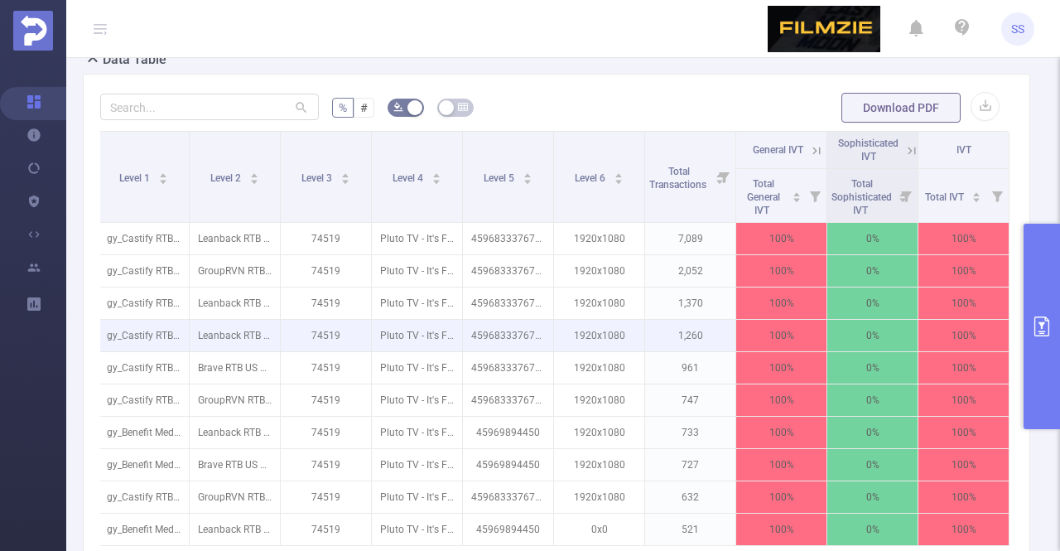
scroll to position [414, 0]
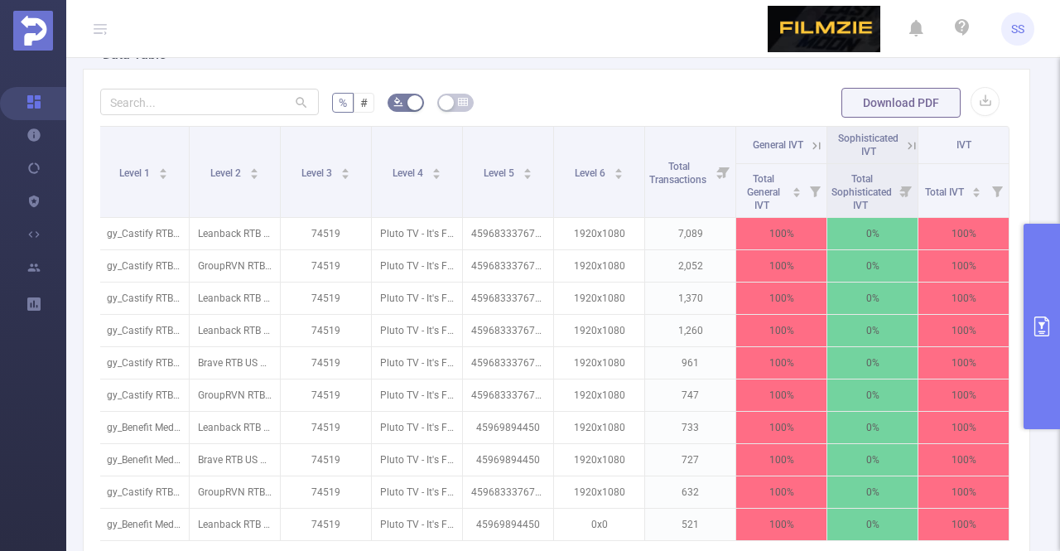
click at [809, 147] on icon at bounding box center [816, 145] width 15 height 15
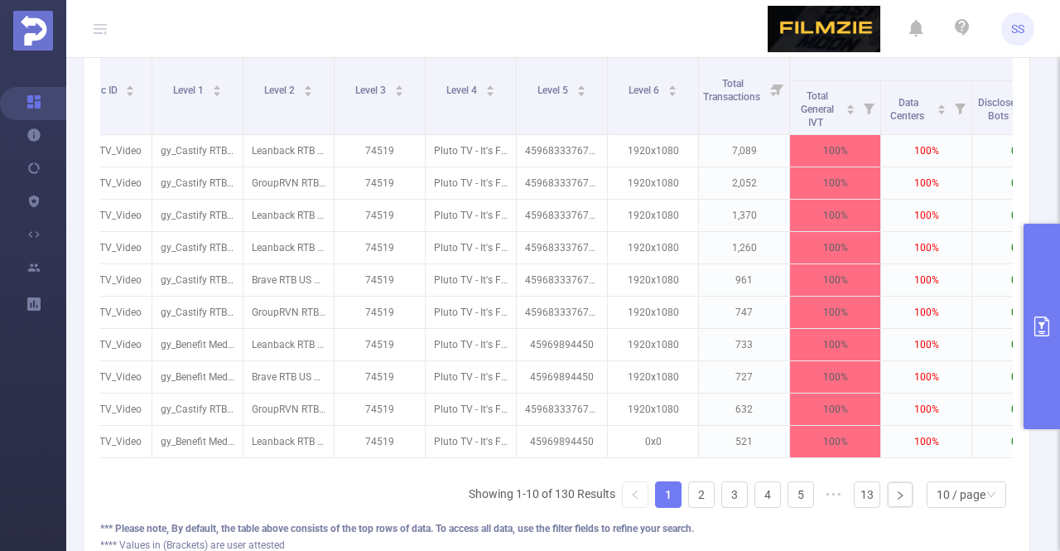
scroll to position [0, 0]
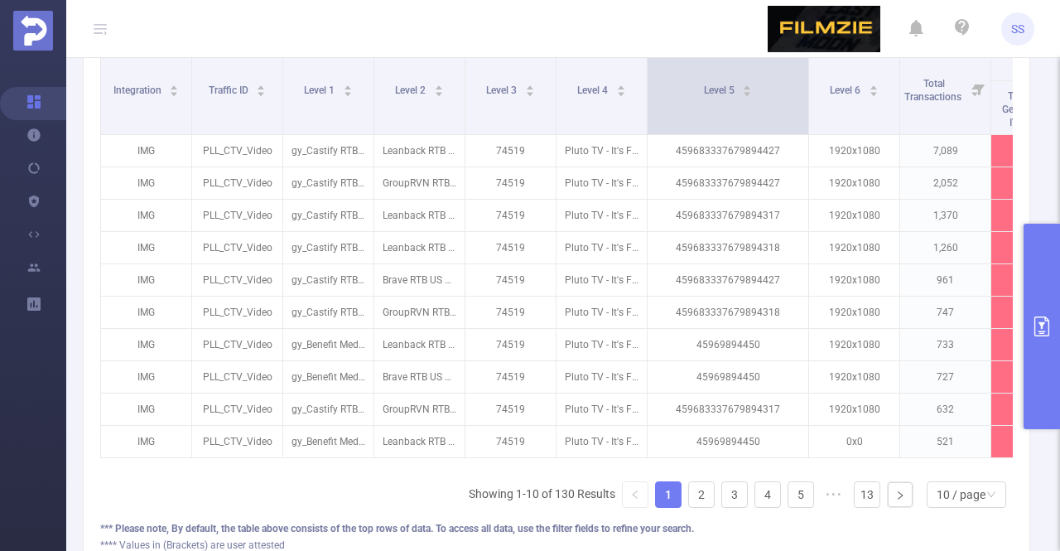
drag, startPoint x: 735, startPoint y: 105, endPoint x: 805, endPoint y: 105, distance: 70.4
click at [805, 105] on span at bounding box center [808, 89] width 8 height 90
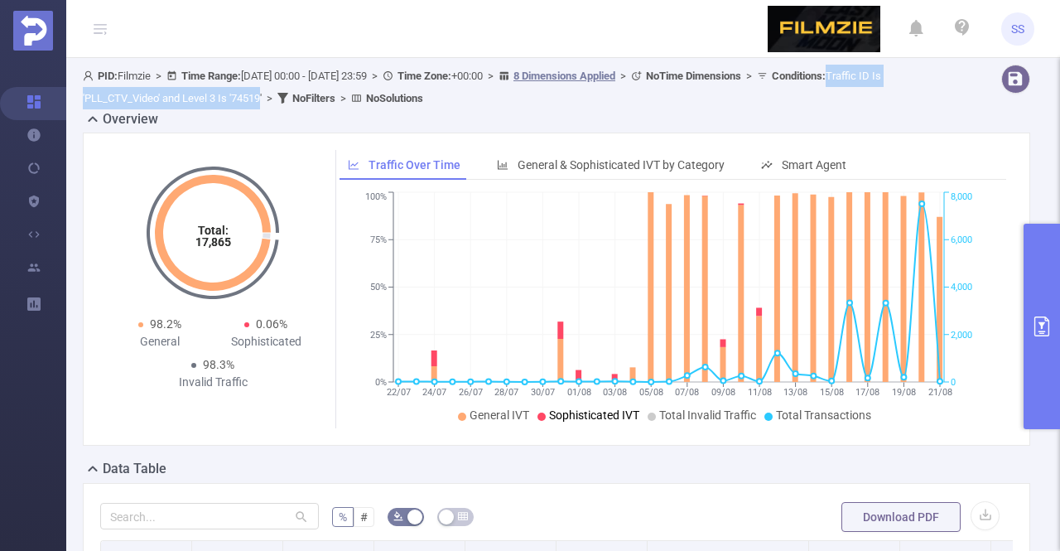
drag, startPoint x: 84, startPoint y: 99, endPoint x: 321, endPoint y: 89, distance: 237.0
click at [321, 89] on div "PID: Filmzie > Time Range: 2025-07-22 00:00 - 2025-08-21 23:59 > Time Zone: +00…" at bounding box center [516, 87] width 867 height 45
copy span "Traffic ID Is 'PLL_CTV_Video' and Level 3 Is '74519"
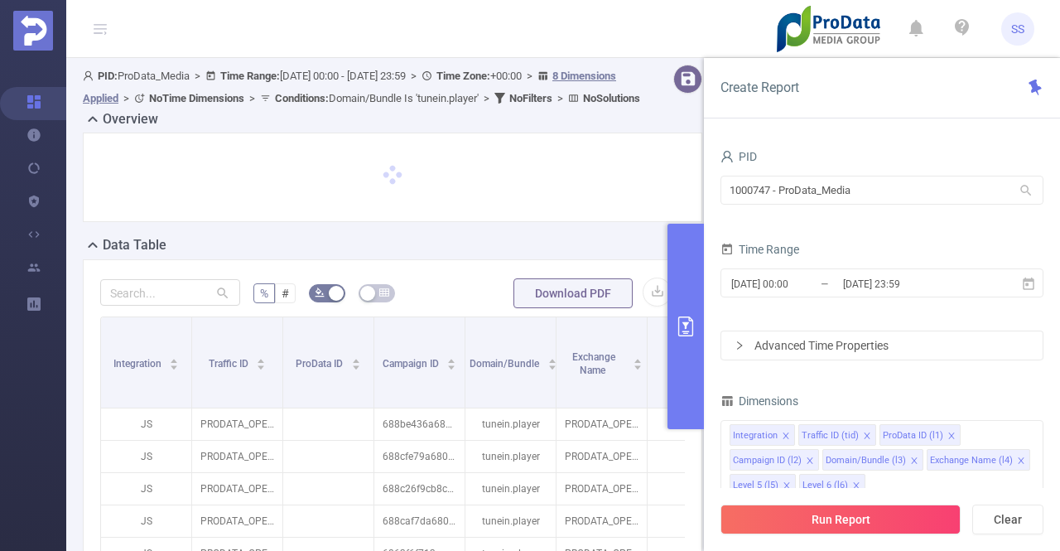
click at [684, 297] on button "primary" at bounding box center [685, 326] width 36 height 205
click at [683, 316] on icon "primary" at bounding box center [685, 326] width 15 height 20
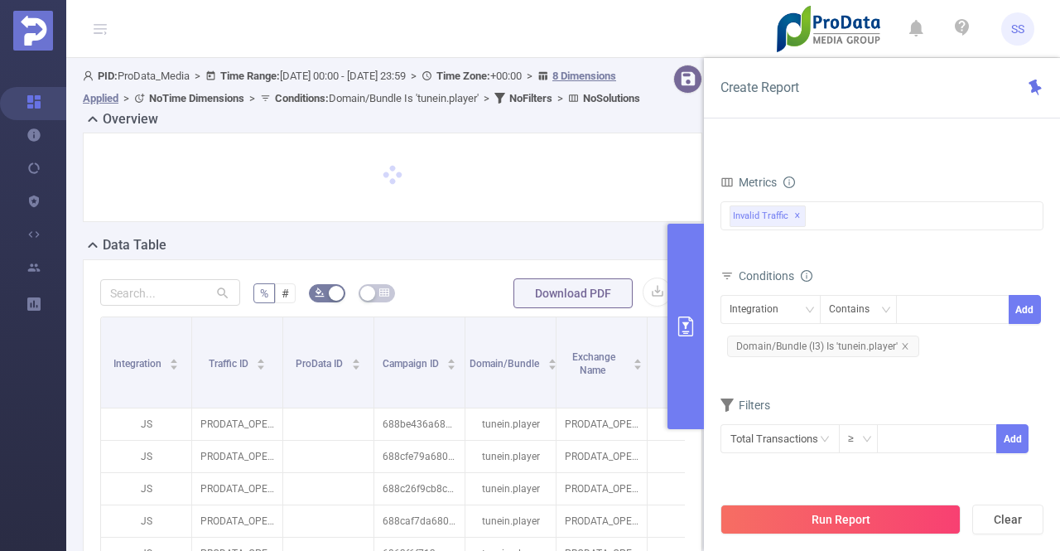
click at [682, 326] on icon "primary" at bounding box center [686, 326] width 20 height 20
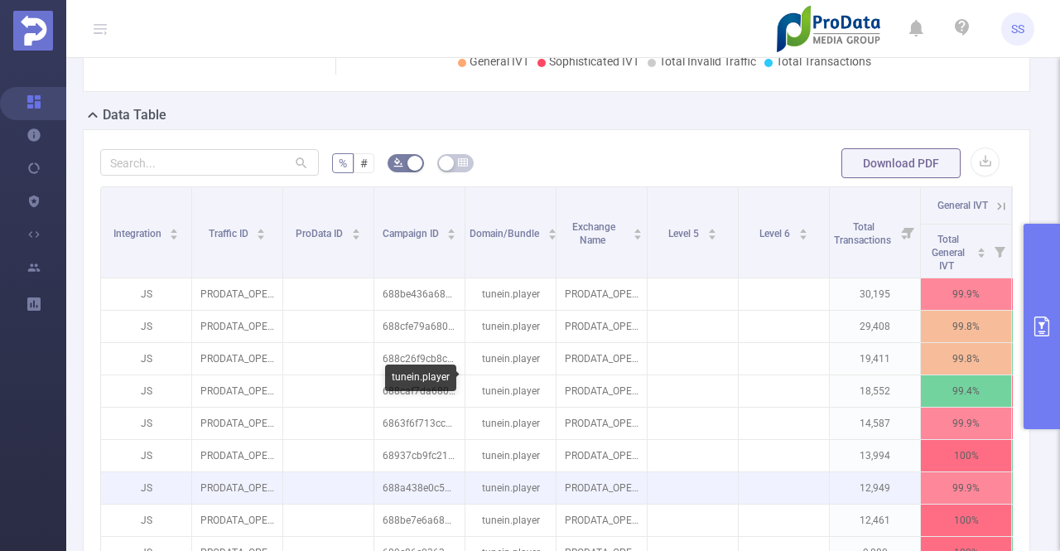
scroll to position [378, 0]
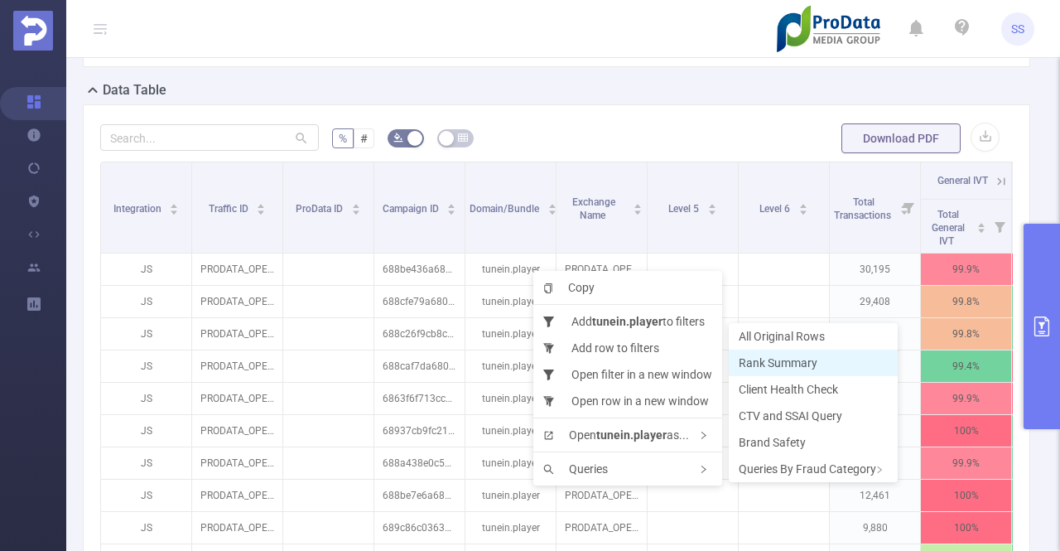
click at [770, 364] on span "Rank Summary" at bounding box center [778, 362] width 79 height 13
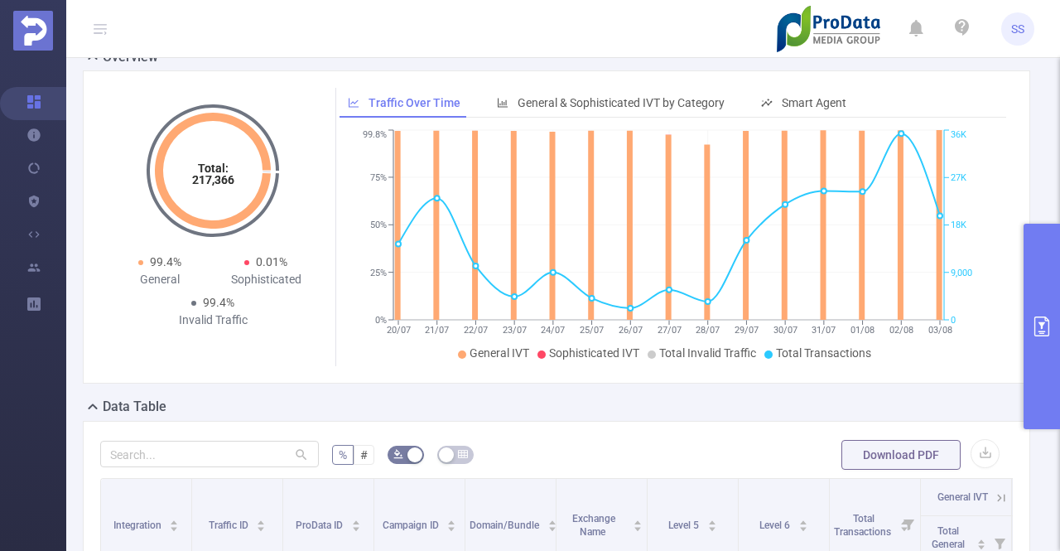
scroll to position [0, 0]
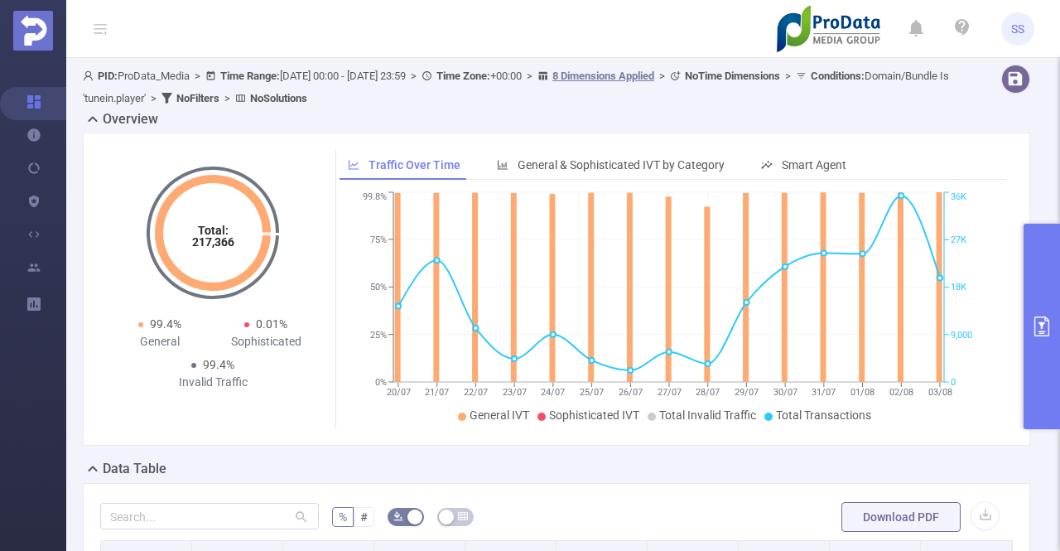
click at [1050, 327] on icon "primary" at bounding box center [1042, 326] width 20 height 20
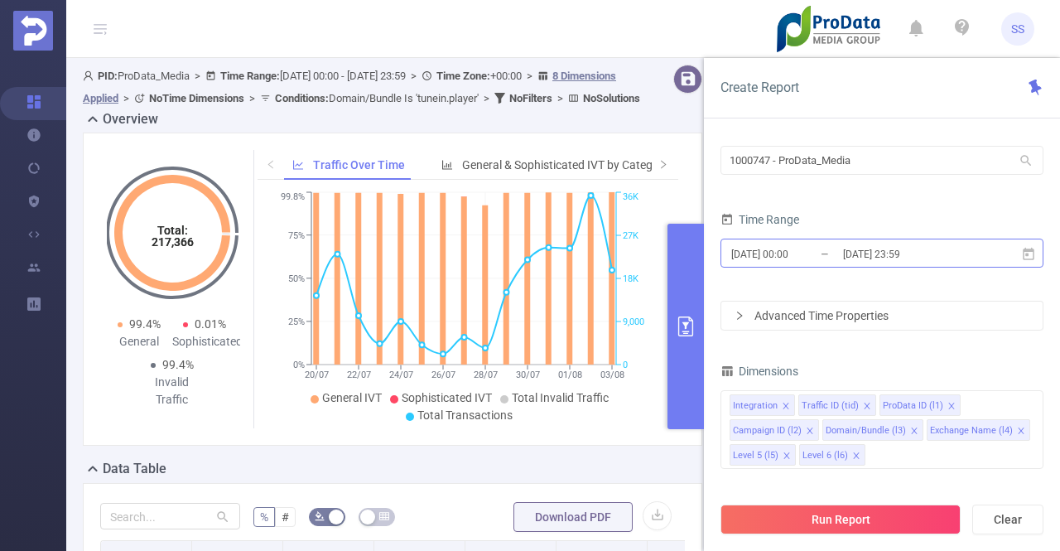
click at [956, 252] on input "2025-08-18 23:59" at bounding box center [908, 254] width 134 height 22
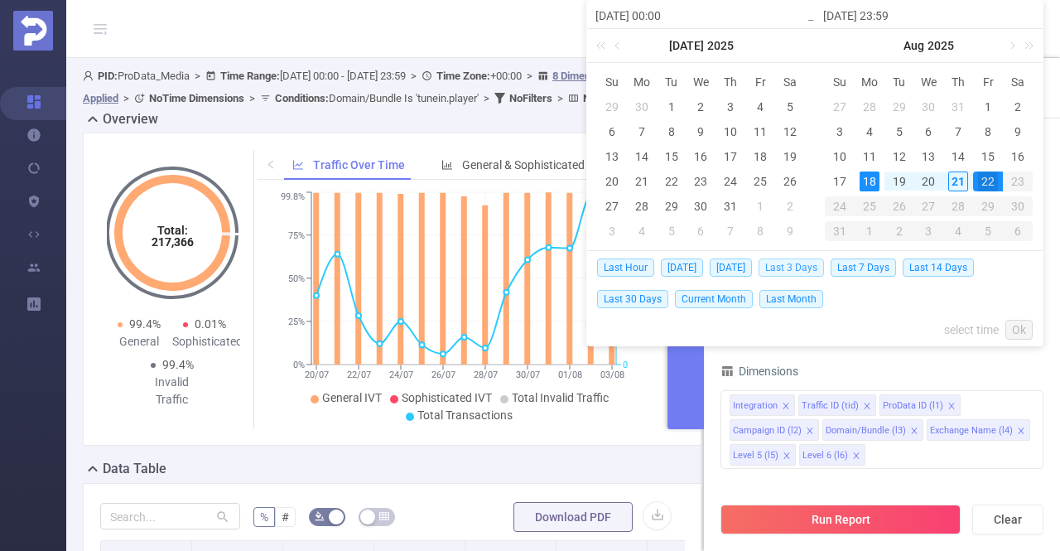
click at [821, 264] on span "Last 3 Days" at bounding box center [791, 267] width 65 height 18
type input "2025-08-18 00:00"
type input "2025-08-21 23:59"
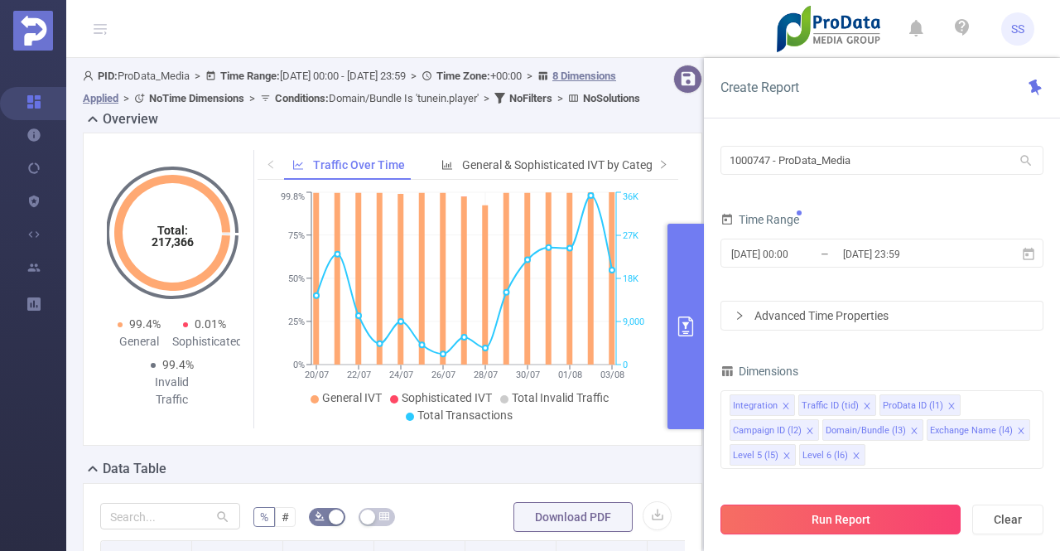
click at [831, 518] on button "Run Report" at bounding box center [840, 519] width 240 height 30
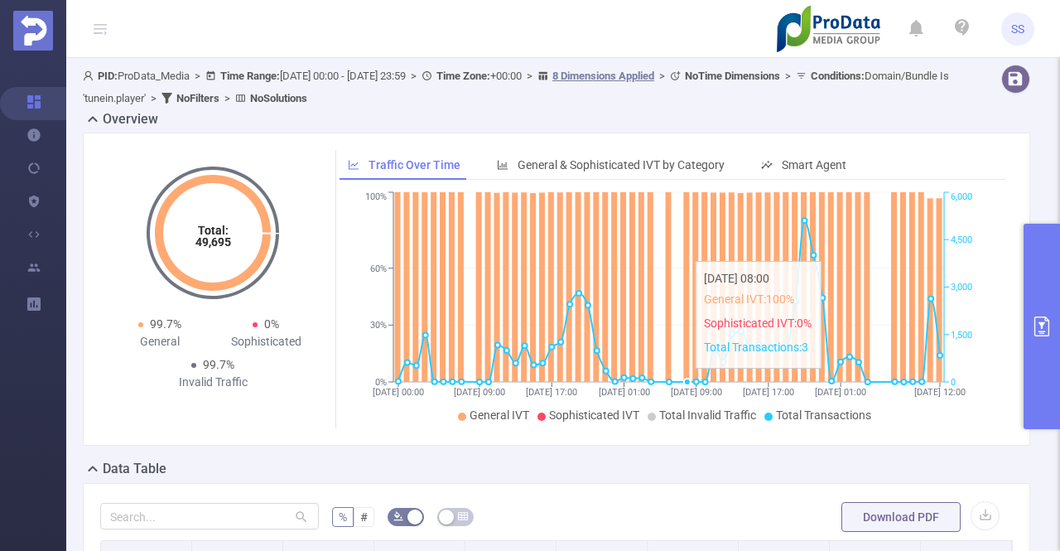
scroll to position [83, 0]
